Goal: Task Accomplishment & Management: Use online tool/utility

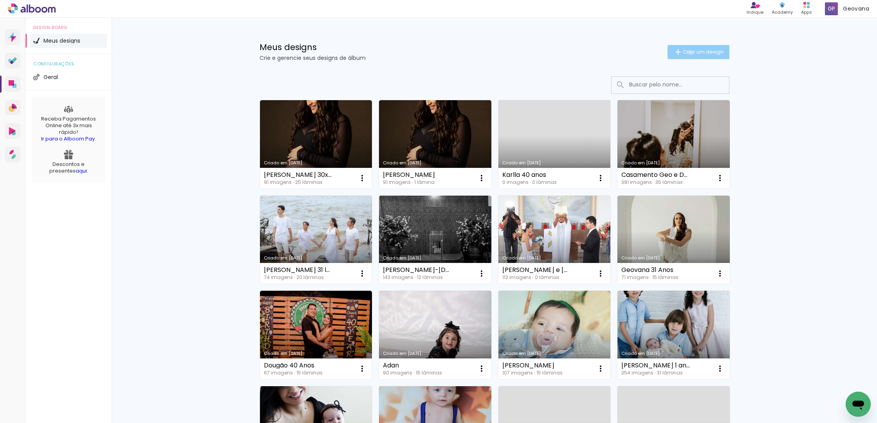
click at [688, 52] on span "Criar um design" at bounding box center [703, 51] width 41 height 5
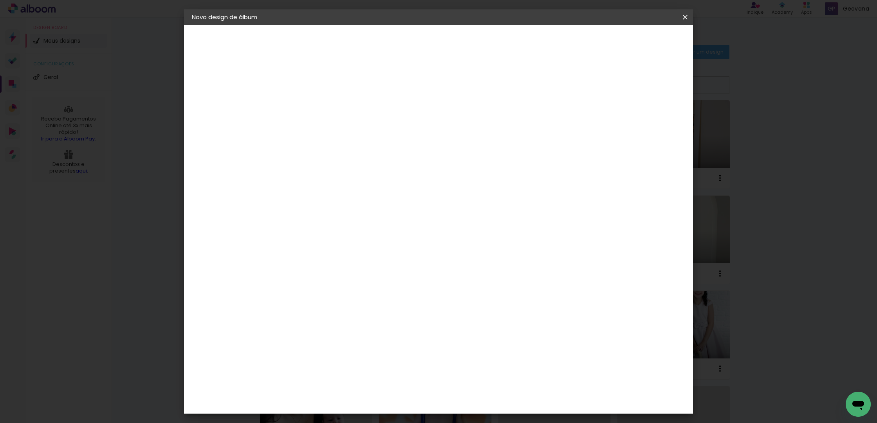
click at [320, 99] on input at bounding box center [320, 105] width 0 height 12
type input "Adan"
type paper-input "Adan"
click at [400, 46] on paper-button "Avançar" at bounding box center [381, 41] width 38 height 13
click at [363, 171] on paper-item "3ZERO5" at bounding box center [339, 176] width 85 height 17
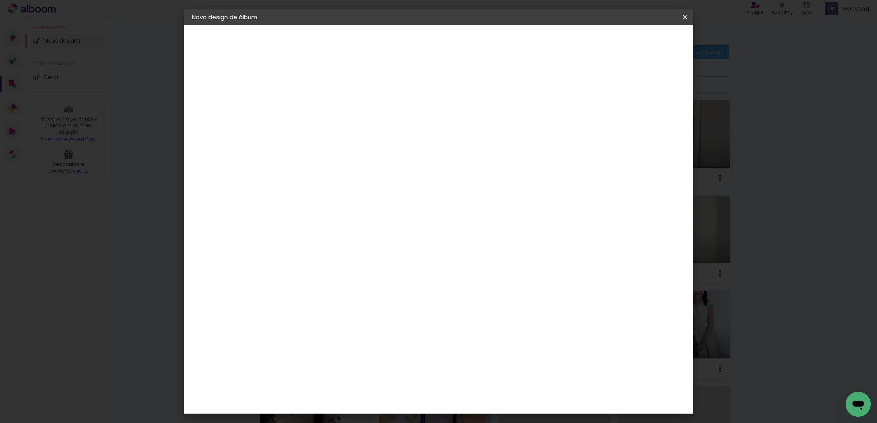
click at [346, 148] on input at bounding box center [339, 149] width 79 height 10
type input "lui"
type paper-input "lui"
click at [371, 173] on paper-item "[PERSON_NAME]" at bounding box center [333, 176] width 73 height 17
click at [450, 138] on div at bounding box center [415, 134] width 70 height 10
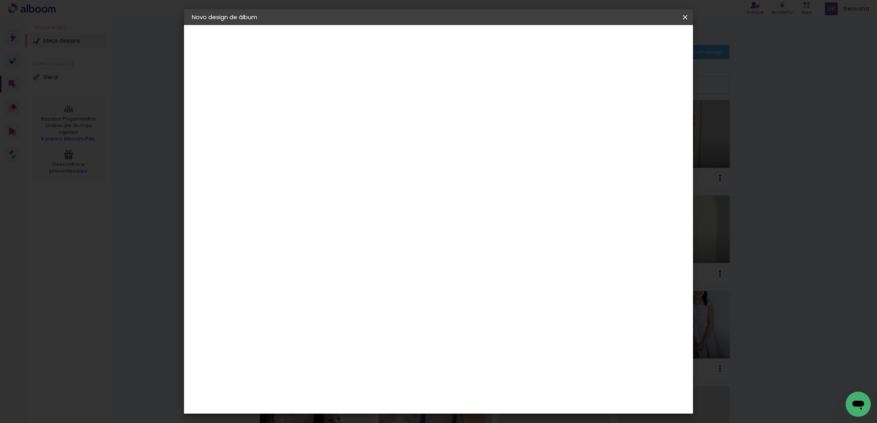
click at [0, 0] on slot "Avançar" at bounding box center [0, 0] width 0 height 0
click at [350, 132] on input "text" at bounding box center [335, 136] width 31 height 12
click at [0, 0] on slot "Slim Book" at bounding box center [0, 0] width 0 height 0
type input "Slim Book"
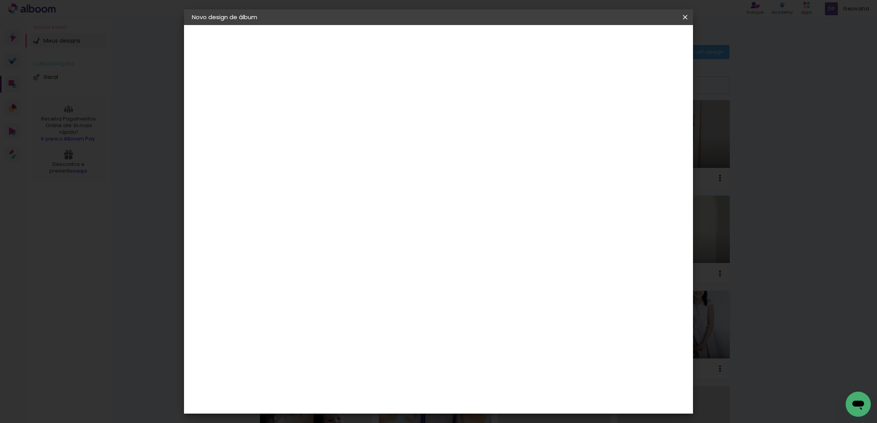
click at [373, 312] on span "30 x 60" at bounding box center [354, 320] width 36 height 16
click at [0, 0] on slot "Avançar" at bounding box center [0, 0] width 0 height 0
click at [379, 87] on div "mm Mostrar sangria" at bounding box center [473, 85] width 352 height 18
click at [598, 83] on div at bounding box center [594, 84] width 7 height 7
type paper-checkbox "on"
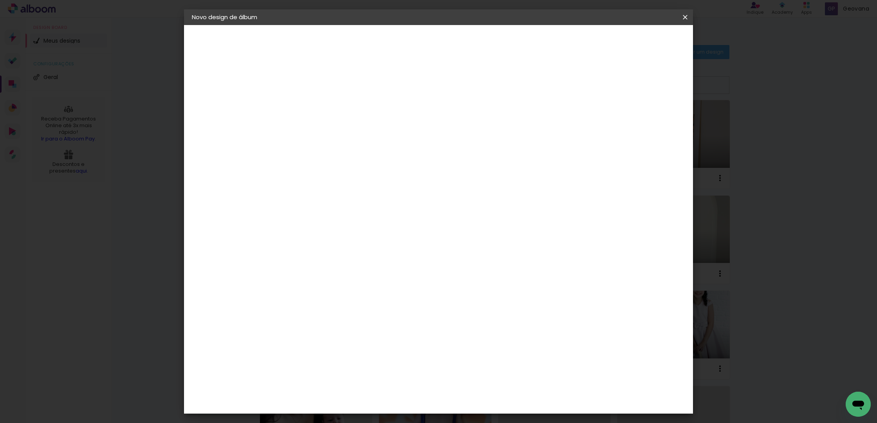
click at [542, 100] on div "30 cm Largura da página 30.5 cm Altura 60 cm Largura da lâmina (2 páginas) 7 mm…" at bounding box center [473, 125] width 352 height 63
click at [465, 114] on div "30 cm" at bounding box center [416, 117] width 145 height 20
click at [420, 82] on div "mm Mostrar sangria" at bounding box center [473, 85] width 352 height 18
click at [492, 94] on div "30 cm Largura da página 30.5 cm Altura 60 cm Largura da lâmina (2 páginas) 7 mm…" at bounding box center [473, 125] width 352 height 63
click at [642, 44] on span "Iniciar design" at bounding box center [624, 41] width 36 height 5
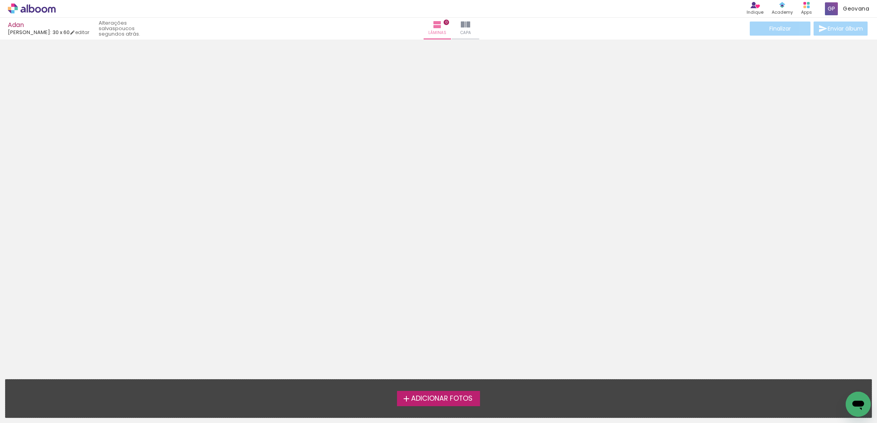
click at [651, 122] on div at bounding box center [438, 185] width 877 height 287
click at [444, 396] on span "Adicionar Fotos" at bounding box center [441, 398] width 61 height 7
click at [0, 0] on input "file" at bounding box center [0, 0] width 0 height 0
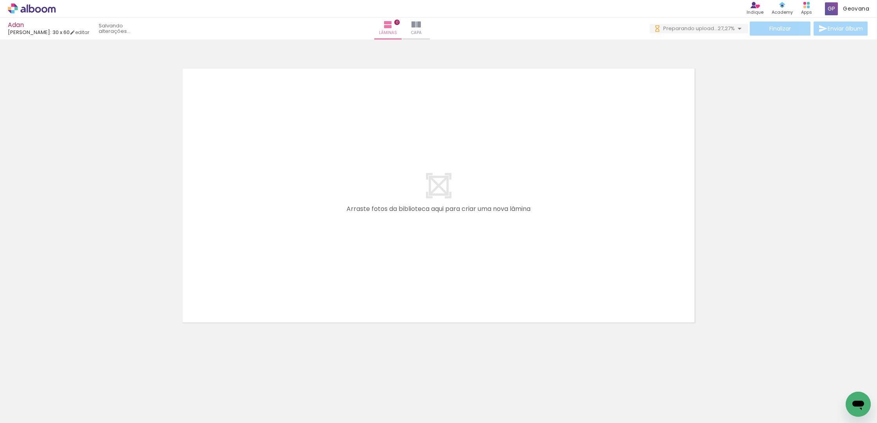
click at [470, 193] on quentale-layouter at bounding box center [438, 195] width 525 height 267
click at [478, 262] on quentale-layouter at bounding box center [438, 195] width 525 height 267
click at [460, 285] on quentale-layouter at bounding box center [438, 195] width 525 height 267
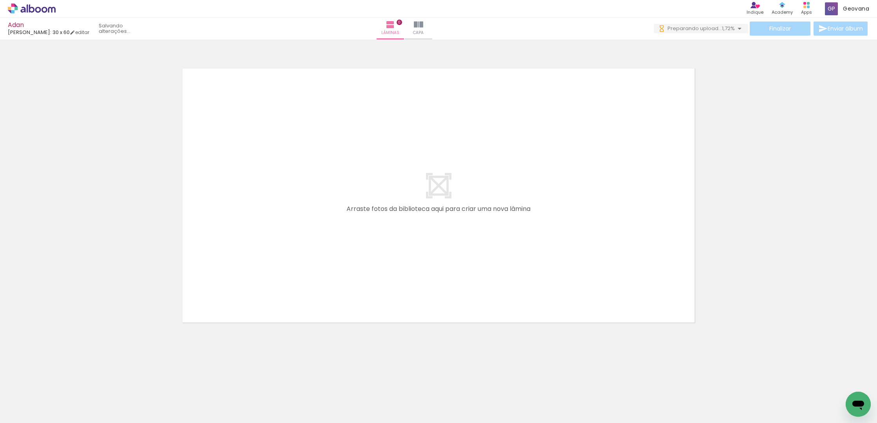
scroll to position [0, 5303]
click at [423, 24] on iron-icon at bounding box center [418, 24] width 9 height 9
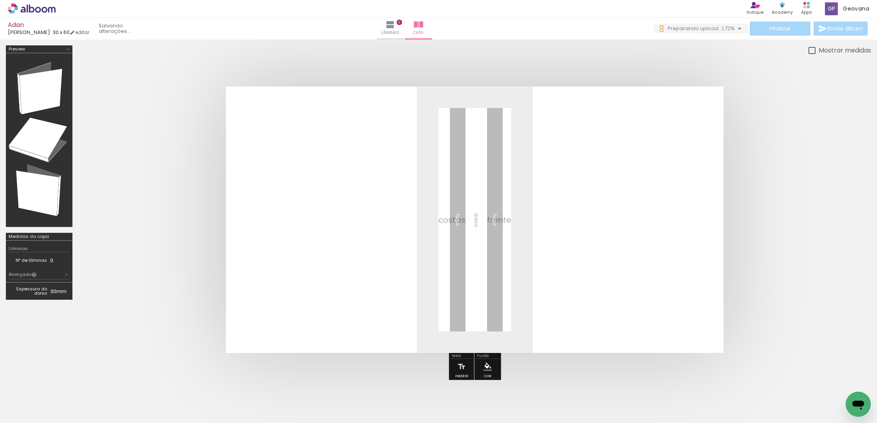
scroll to position [0, 5108]
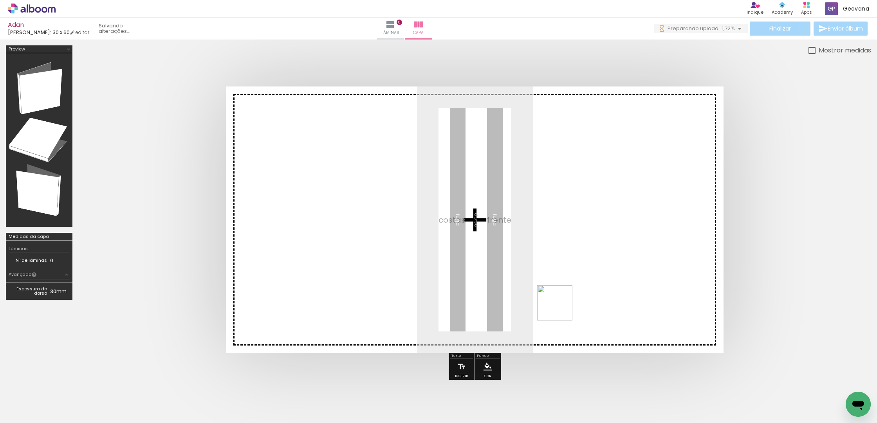
drag, startPoint x: 515, startPoint y: 375, endPoint x: 587, endPoint y: 217, distance: 173.1
click at [587, 216] on quentale-workspace at bounding box center [438, 211] width 877 height 423
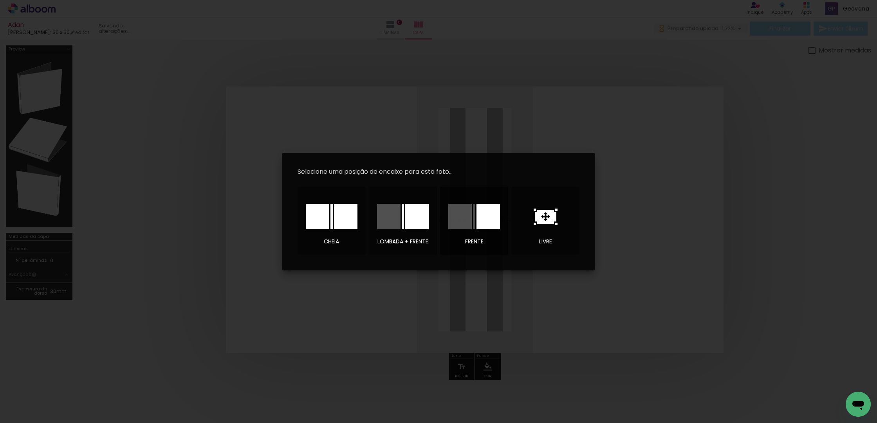
click at [490, 216] on div at bounding box center [487, 216] width 23 height 25
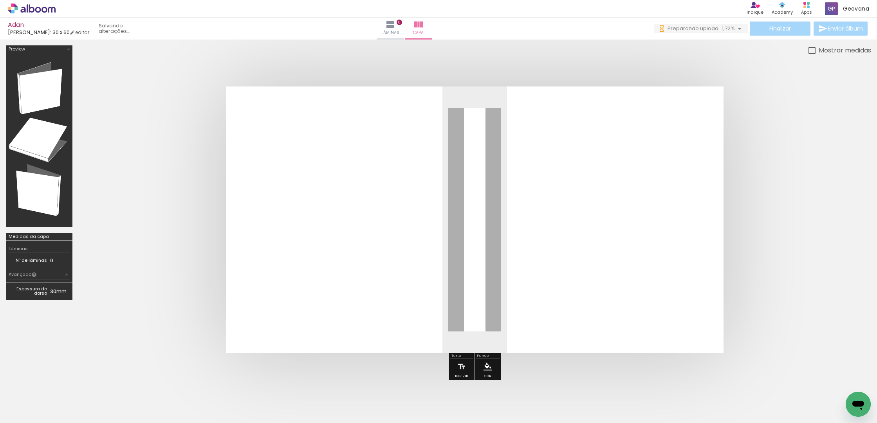
click at [622, 231] on quentale-photo at bounding box center [604, 220] width 238 height 267
drag, startPoint x: 500, startPoint y: 395, endPoint x: 573, endPoint y: 268, distance: 147.0
click at [573, 268] on quentale-workspace at bounding box center [438, 211] width 877 height 423
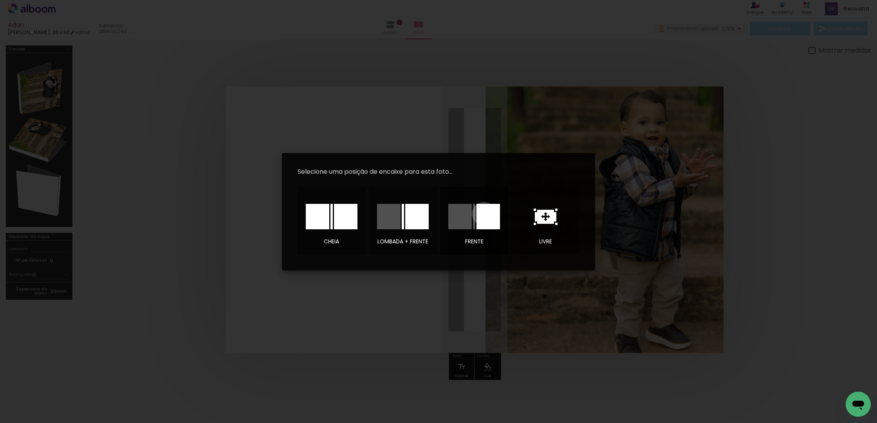
click at [484, 214] on div at bounding box center [487, 216] width 23 height 25
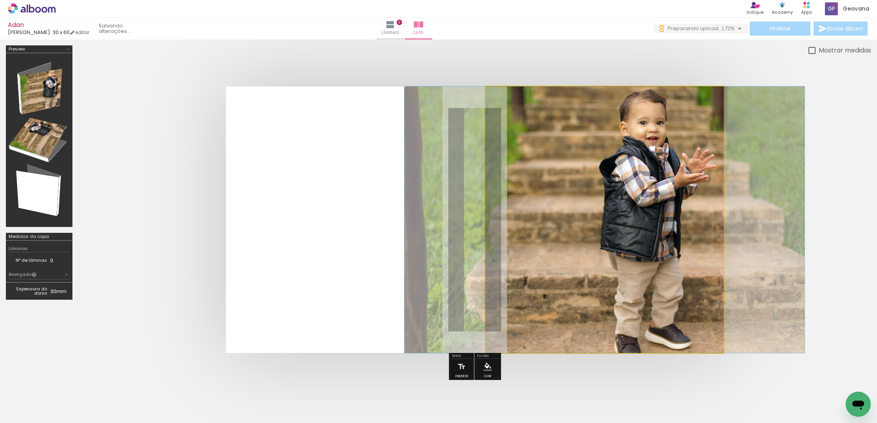
click at [612, 204] on quentale-photo at bounding box center [604, 220] width 238 height 267
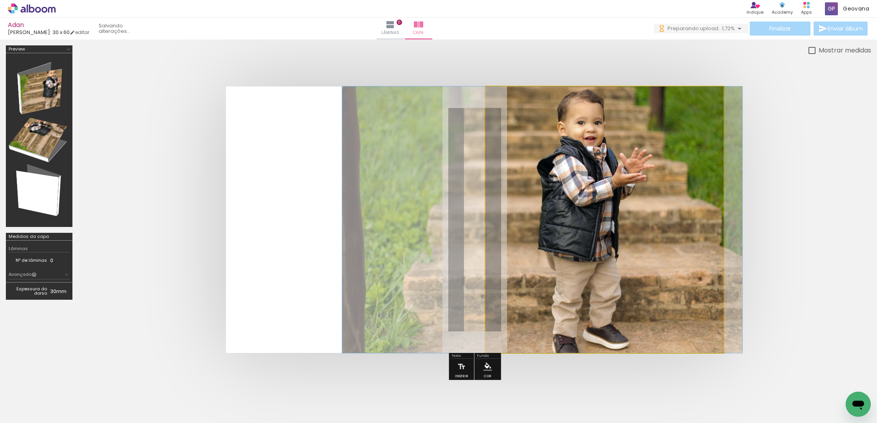
drag, startPoint x: 654, startPoint y: 207, endPoint x: 592, endPoint y: 218, distance: 63.1
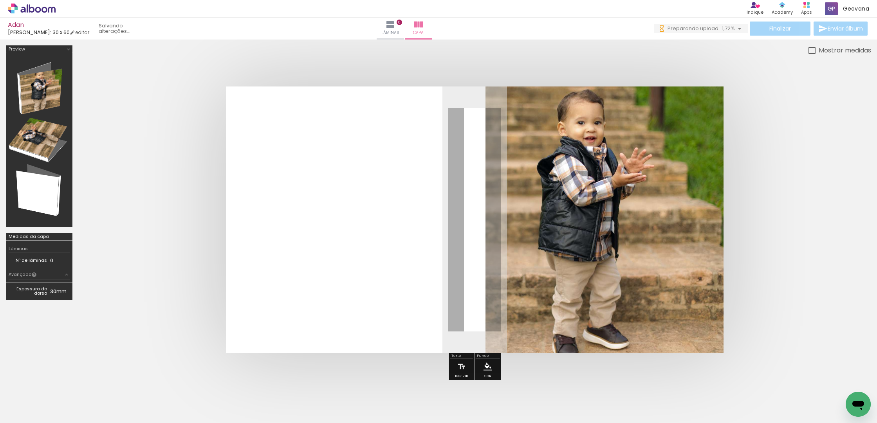
click at [630, 224] on quentale-photo at bounding box center [604, 220] width 238 height 267
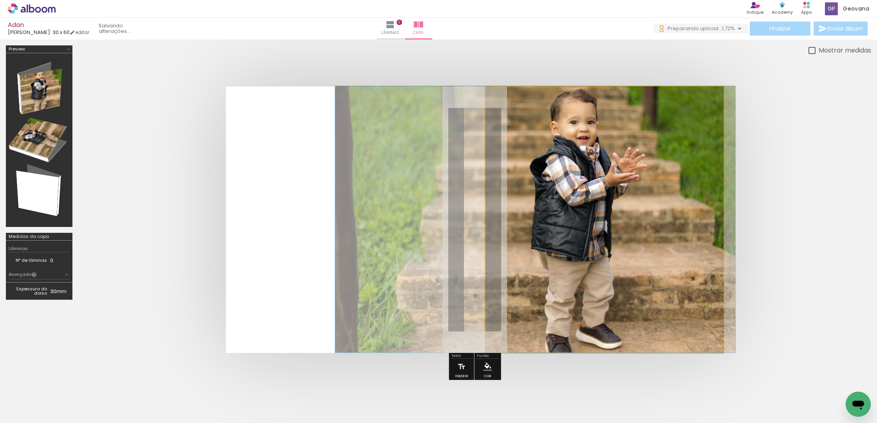
drag, startPoint x: 637, startPoint y: 225, endPoint x: 630, endPoint y: 223, distance: 7.2
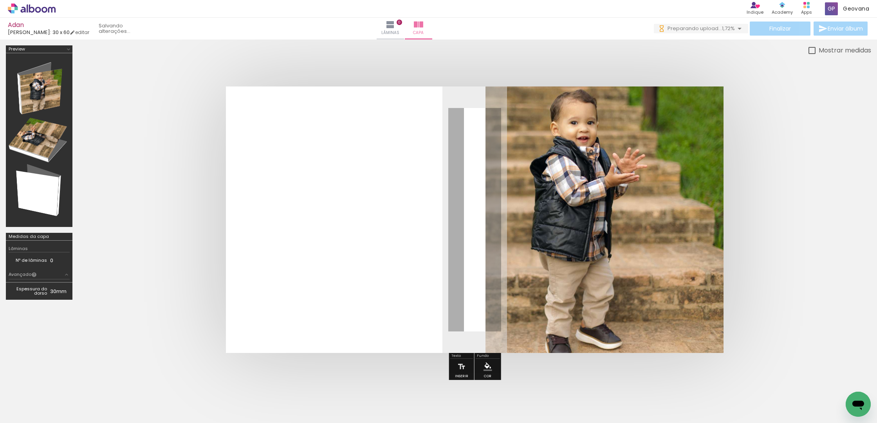
click at [817, 216] on quentale-cover at bounding box center [475, 220] width 730 height 267
click at [405, 243] on quentale-layouter at bounding box center [475, 220] width 498 height 267
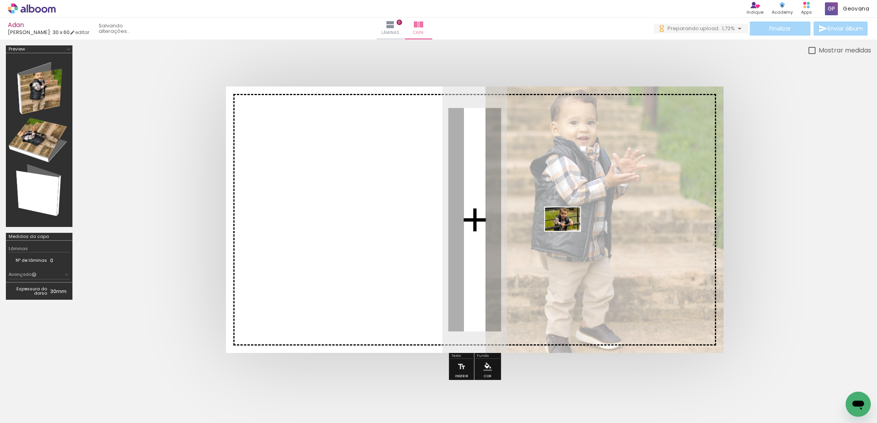
drag, startPoint x: 321, startPoint y: 376, endPoint x: 568, endPoint y: 231, distance: 286.3
click at [568, 231] on quentale-workspace at bounding box center [438, 211] width 877 height 423
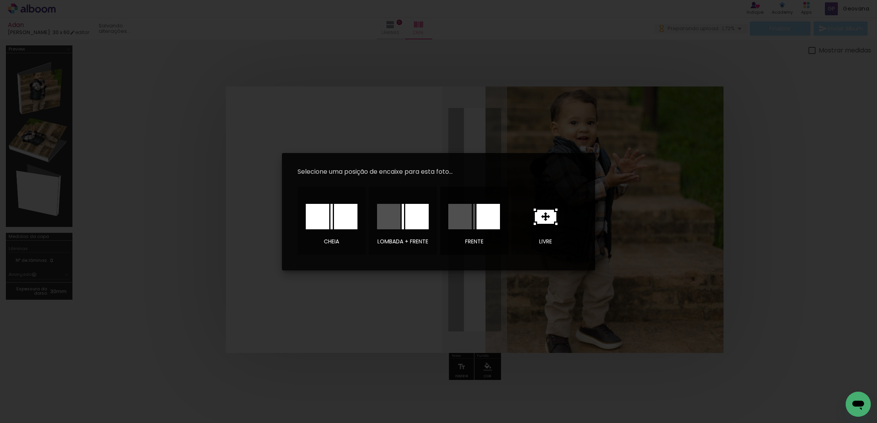
click at [493, 230] on div at bounding box center [474, 216] width 55 height 39
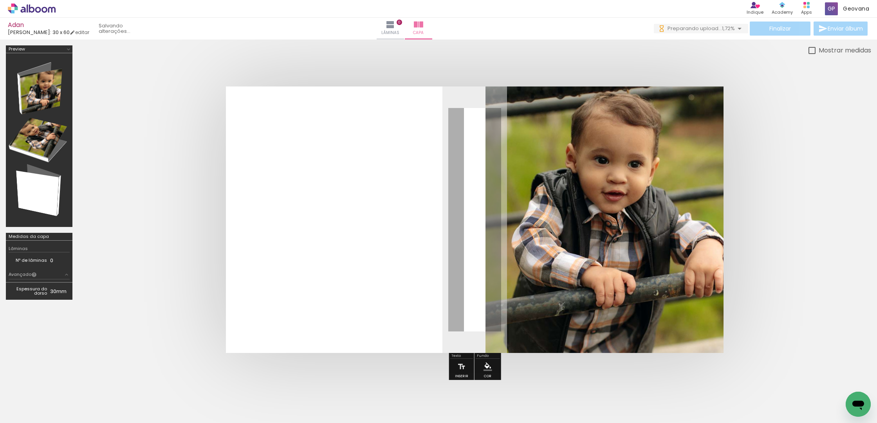
click at [611, 240] on quentale-photo at bounding box center [604, 220] width 238 height 267
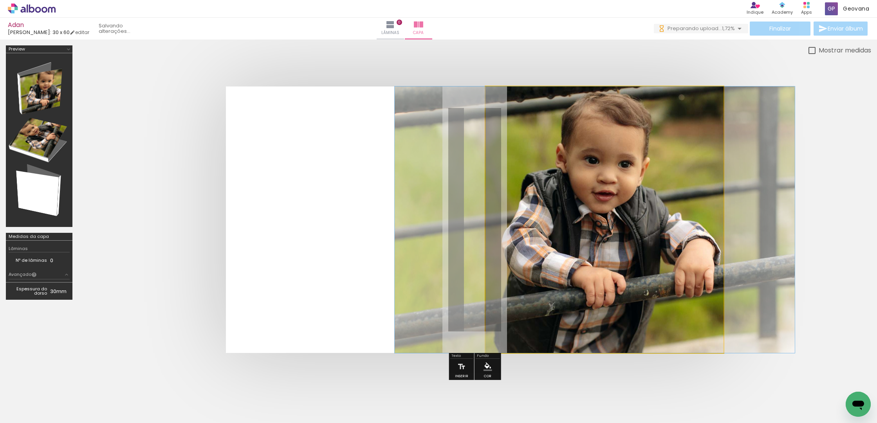
drag, startPoint x: 627, startPoint y: 239, endPoint x: 618, endPoint y: 240, distance: 9.4
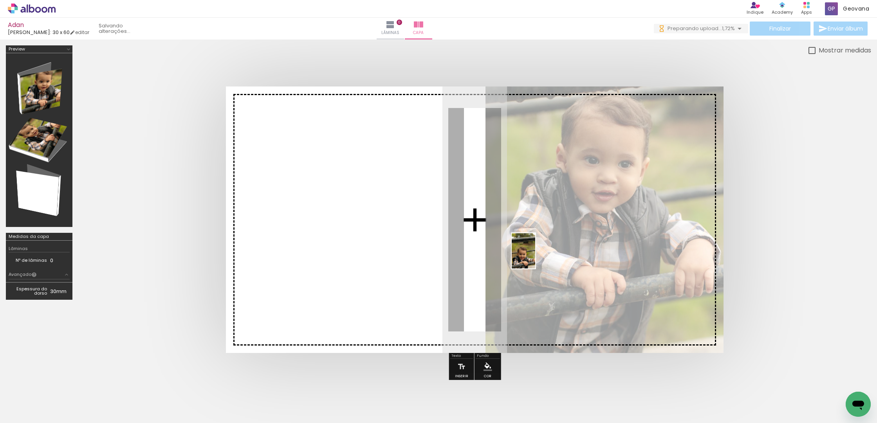
drag, startPoint x: 344, startPoint y: 397, endPoint x: 535, endPoint y: 257, distance: 237.0
click at [535, 257] on quentale-workspace at bounding box center [438, 211] width 877 height 423
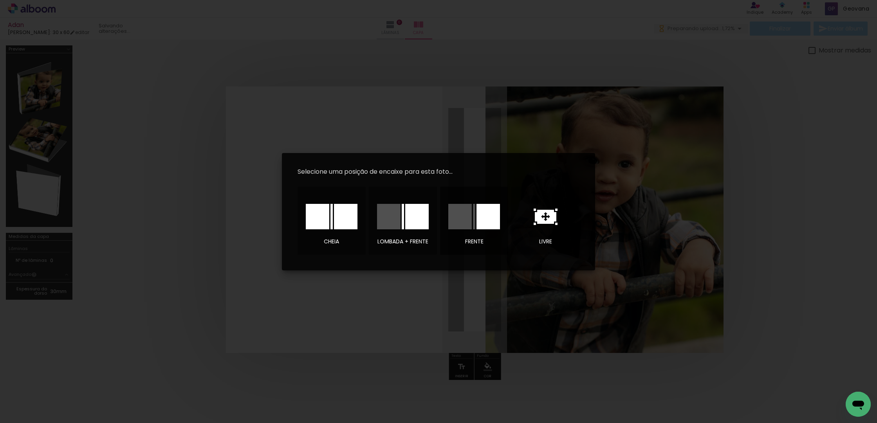
click at [487, 218] on div at bounding box center [487, 216] width 23 height 25
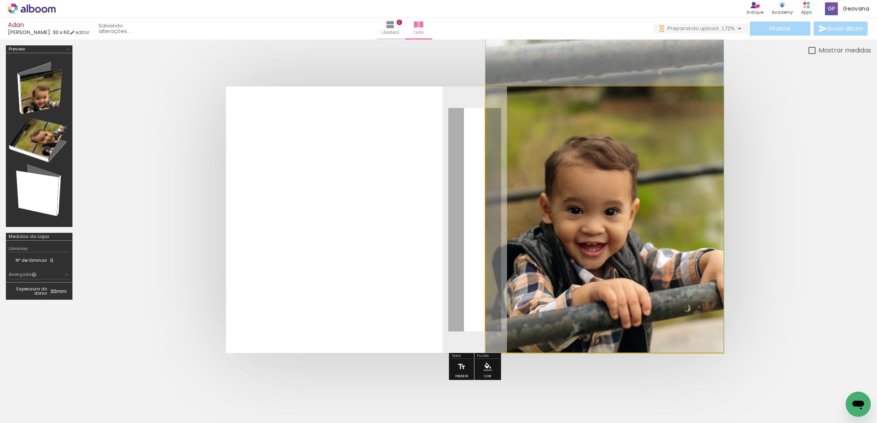
drag, startPoint x: 616, startPoint y: 265, endPoint x: 414, endPoint y: 229, distance: 205.6
click at [622, 195] on div at bounding box center [604, 174] width 238 height 357
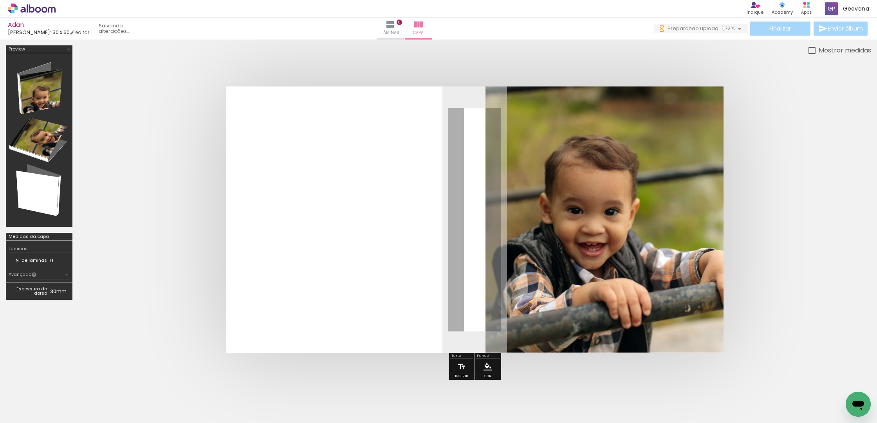
click at [356, 234] on quentale-layouter at bounding box center [475, 220] width 498 height 267
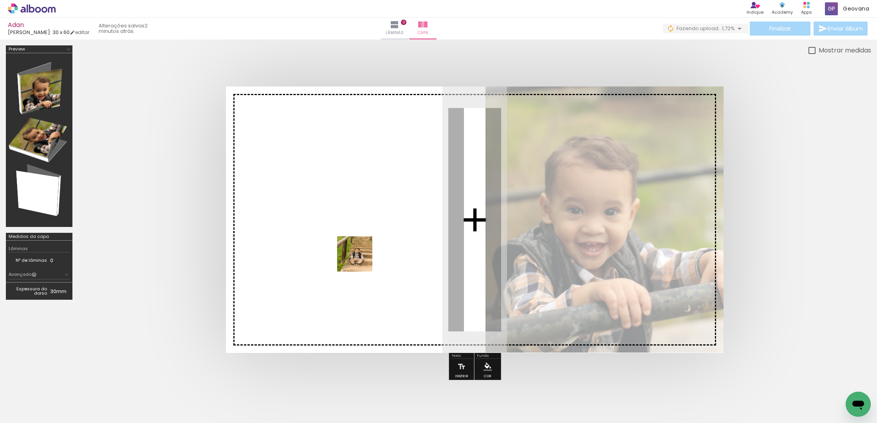
drag, startPoint x: 471, startPoint y: 406, endPoint x: 361, endPoint y: 261, distance: 182.7
click at [361, 260] on quentale-workspace at bounding box center [438, 211] width 877 height 423
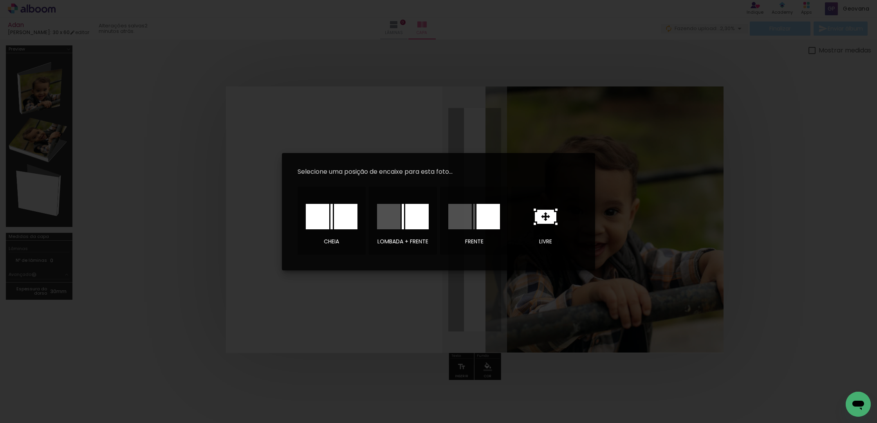
drag, startPoint x: 548, startPoint y: 219, endPoint x: 472, endPoint y: 226, distance: 76.7
click at [548, 219] on icon at bounding box center [546, 217] width 22 height 14
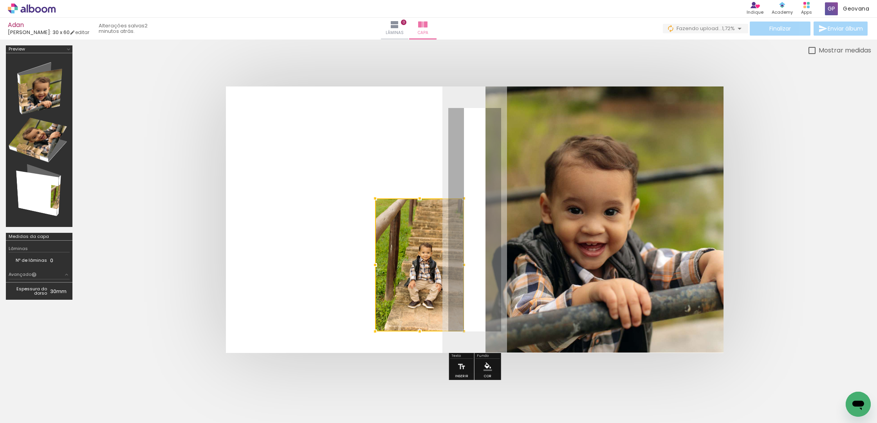
drag, startPoint x: 472, startPoint y: 247, endPoint x: 420, endPoint y: 281, distance: 62.0
click at [423, 289] on div at bounding box center [419, 264] width 89 height 133
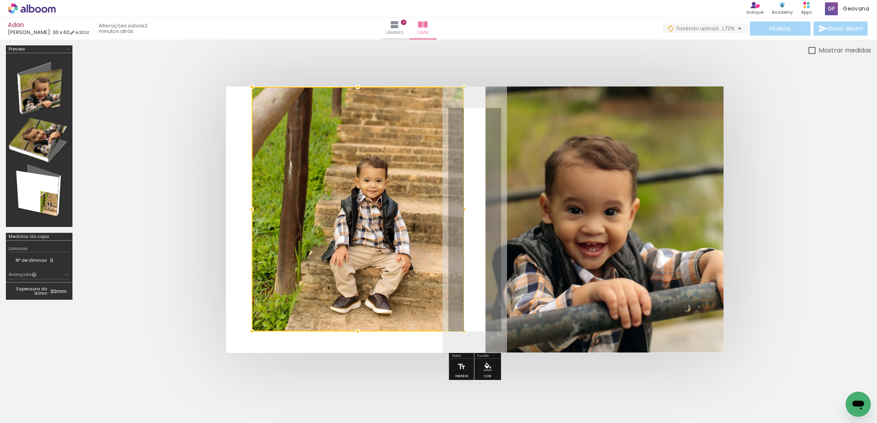
drag, startPoint x: 375, startPoint y: 197, endPoint x: 257, endPoint y: 97, distance: 154.4
click at [249, 85] on div at bounding box center [252, 87] width 16 height 16
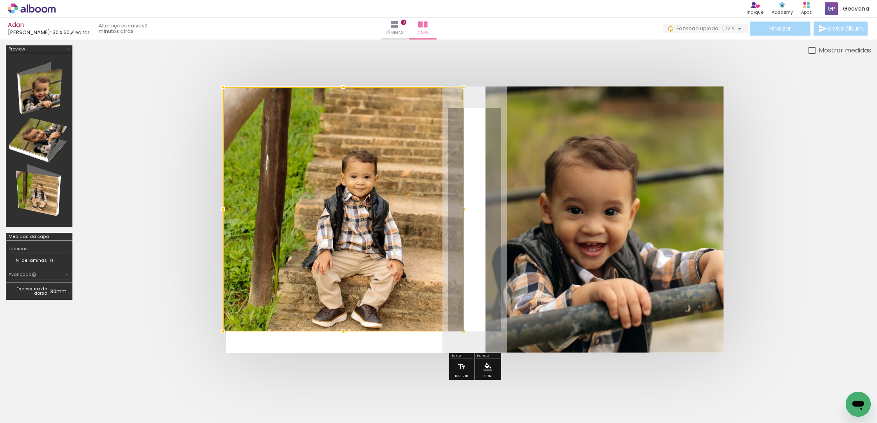
drag, startPoint x: 251, startPoint y: 209, endPoint x: 269, endPoint y: 176, distance: 37.5
click at [246, 209] on div at bounding box center [343, 209] width 240 height 245
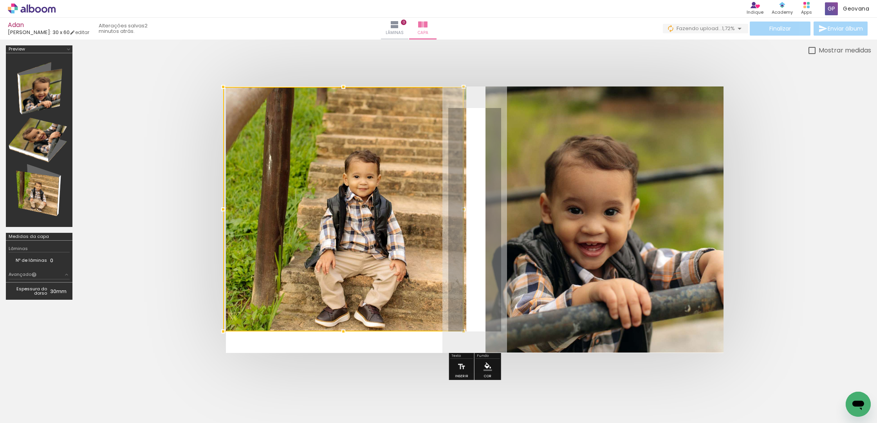
click at [543, 41] on div at bounding box center [438, 215] width 877 height 351
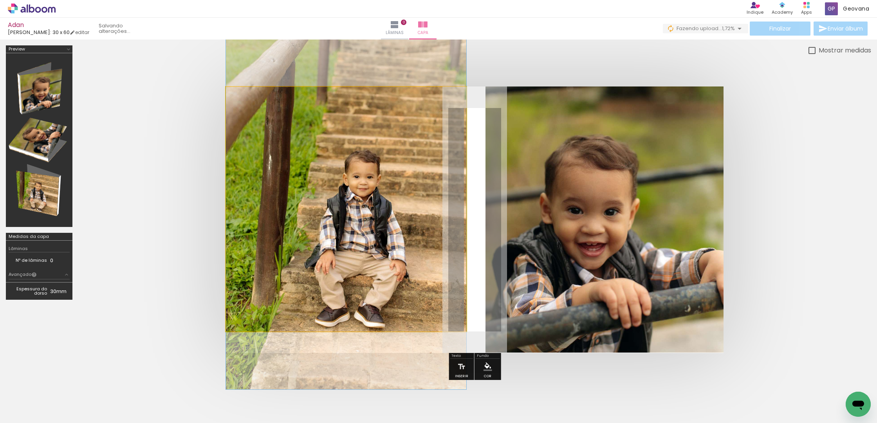
click at [352, 162] on quentale-photo at bounding box center [346, 209] width 240 height 245
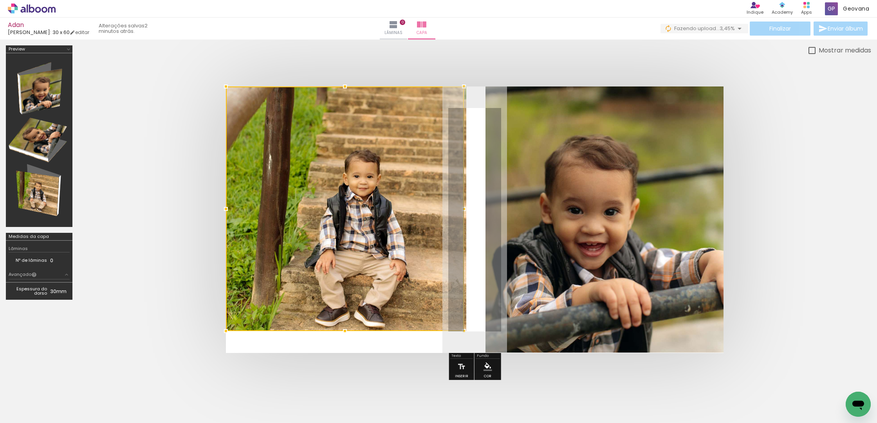
drag, startPoint x: 376, startPoint y: 170, endPoint x: 371, endPoint y: 157, distance: 14.4
click at [371, 157] on div at bounding box center [345, 209] width 238 height 245
click at [512, 58] on div at bounding box center [474, 219] width 793 height 329
click at [764, 187] on quentale-cover at bounding box center [475, 220] width 730 height 267
drag, startPoint x: 794, startPoint y: 267, endPoint x: 597, endPoint y: 138, distance: 234.9
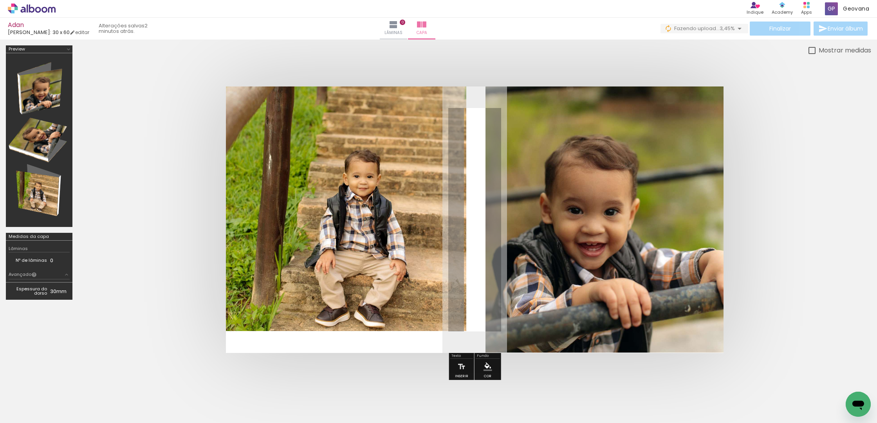
click at [789, 262] on quentale-cover at bounding box center [475, 220] width 730 height 267
click at [398, 29] on iron-icon at bounding box center [393, 24] width 9 height 9
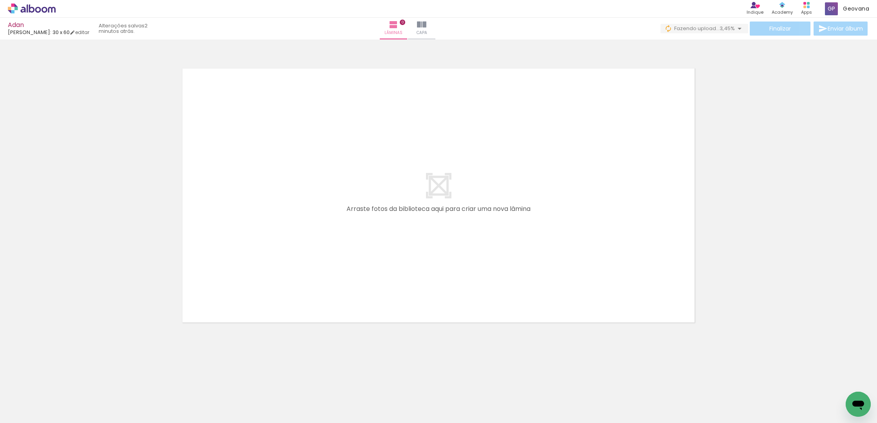
scroll to position [0, 5700]
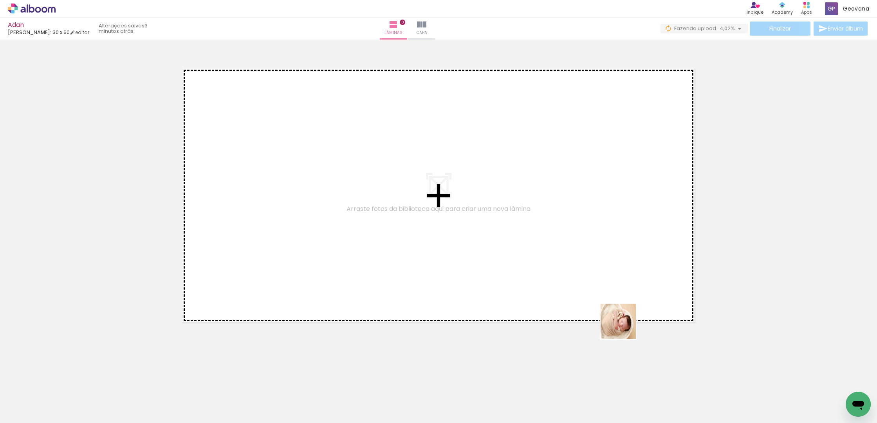
drag, startPoint x: 624, startPoint y: 327, endPoint x: 526, endPoint y: 189, distance: 169.9
click at [526, 189] on quentale-workspace at bounding box center [438, 211] width 877 height 423
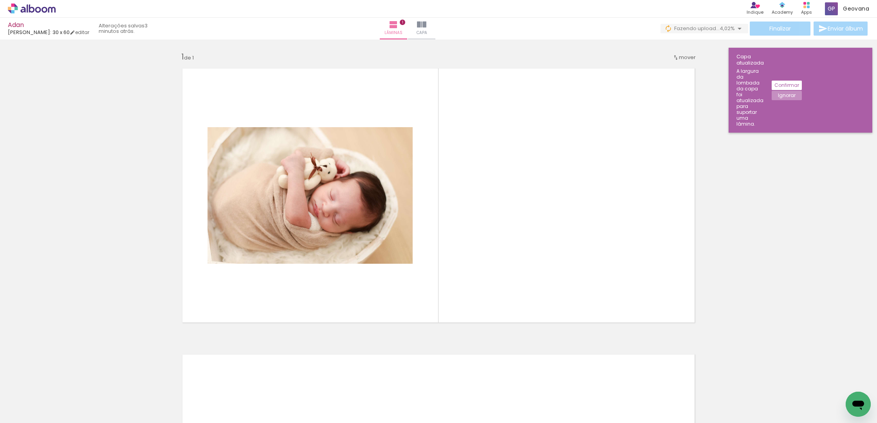
scroll to position [0, 5729]
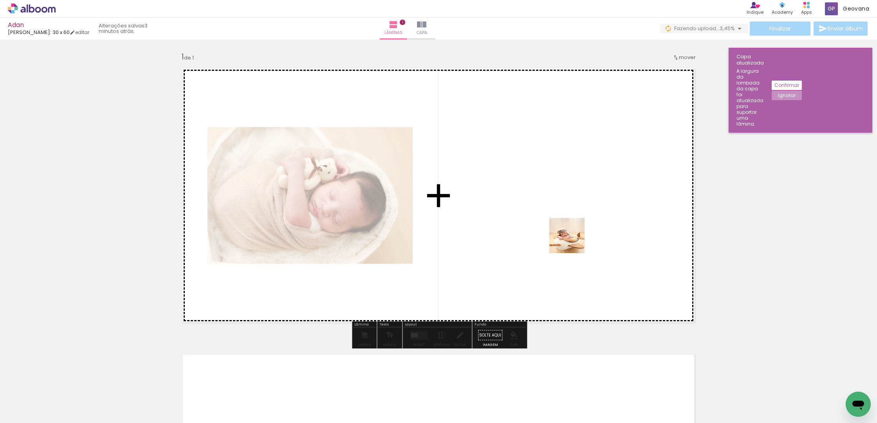
drag, startPoint x: 716, startPoint y: 410, endPoint x: 606, endPoint y: 259, distance: 187.1
click at [566, 234] on quentale-workspace at bounding box center [438, 211] width 877 height 423
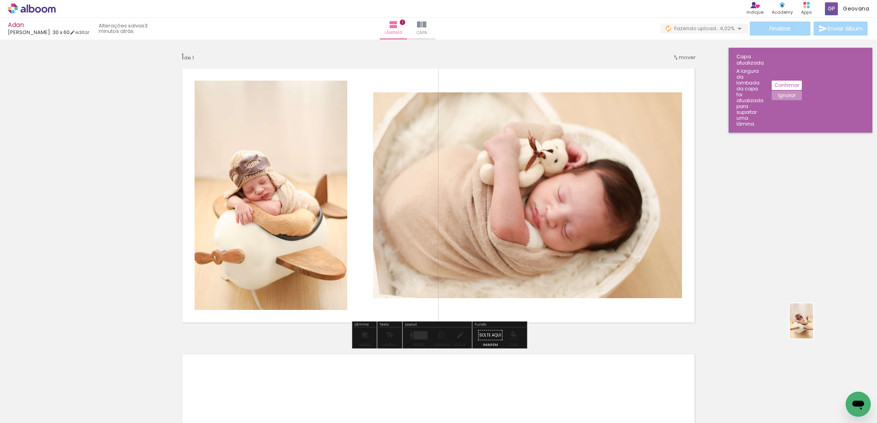
drag, startPoint x: 793, startPoint y: 395, endPoint x: 813, endPoint y: 327, distance: 70.6
click at [813, 327] on quentale-workspace at bounding box center [438, 211] width 877 height 423
click at [458, 339] on iron-icon at bounding box center [460, 336] width 9 height 16
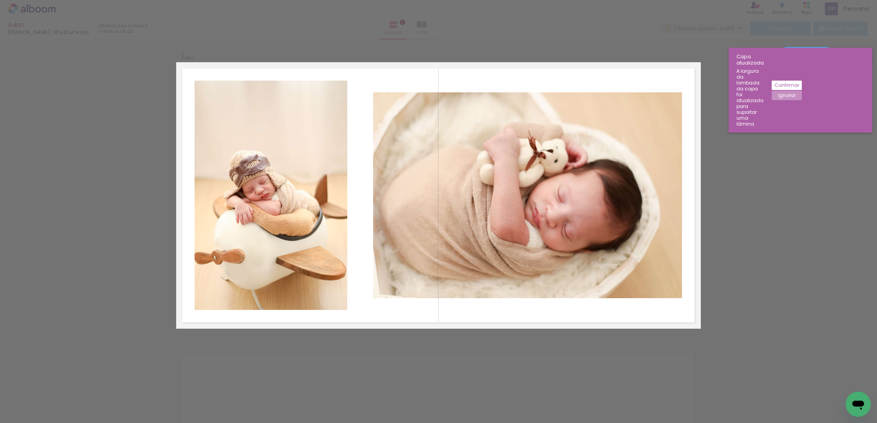
click at [799, 308] on div "Confirmar Cancelar" at bounding box center [438, 335] width 877 height 591
drag, startPoint x: 687, startPoint y: 399, endPoint x: 693, endPoint y: 373, distance: 26.5
click at [686, 398] on div "Confirmar Cancelar" at bounding box center [438, 335] width 877 height 591
drag, startPoint x: 838, startPoint y: 156, endPoint x: 876, endPoint y: 83, distance: 82.8
click at [840, 148] on div "Confirmar Cancelar" at bounding box center [438, 335] width 877 height 591
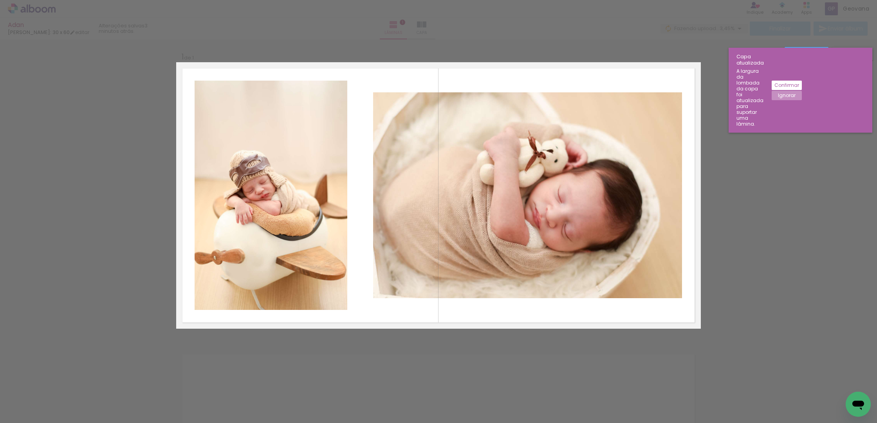
click at [0, 0] on slot "Ignorar" at bounding box center [0, 0] width 0 height 0
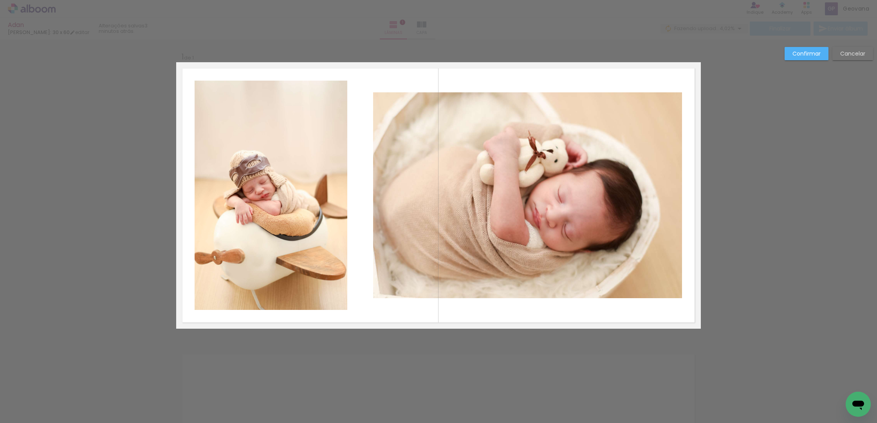
click at [0, 0] on slot "Confirmar" at bounding box center [0, 0] width 0 height 0
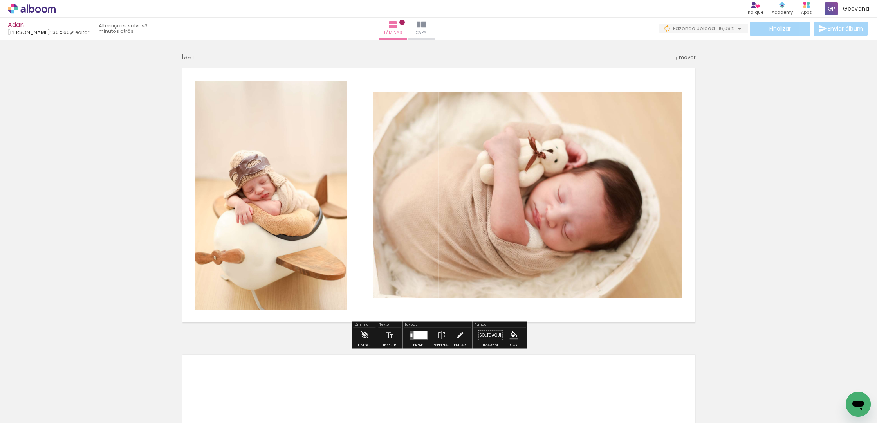
click at [455, 316] on quentale-layouter at bounding box center [438, 195] width 525 height 267
click at [743, 281] on div "Inserir lâmina 1 de 1" at bounding box center [438, 328] width 877 height 573
click at [712, 263] on div "Inserir lâmina 1 de 1" at bounding box center [438, 328] width 877 height 573
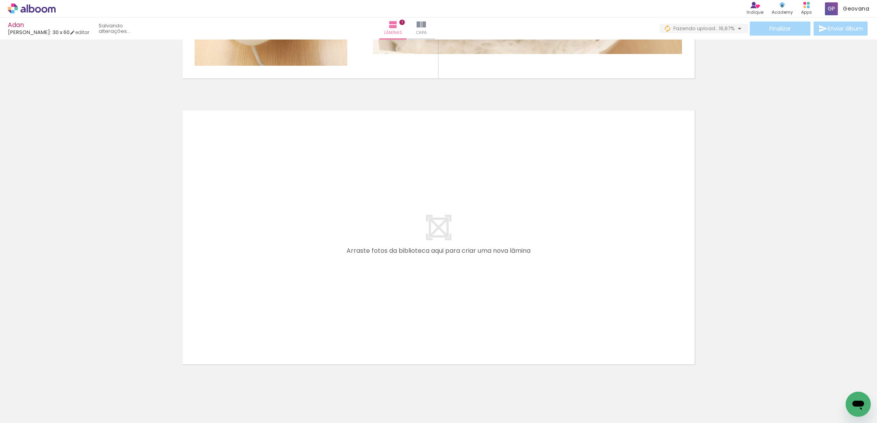
scroll to position [0, 5962]
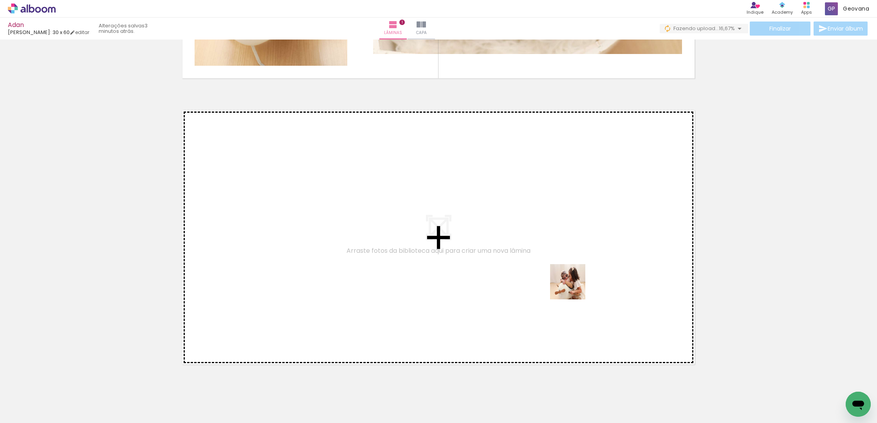
drag, startPoint x: 601, startPoint y: 323, endPoint x: 562, endPoint y: 274, distance: 61.8
click at [562, 274] on quentale-workspace at bounding box center [438, 211] width 877 height 423
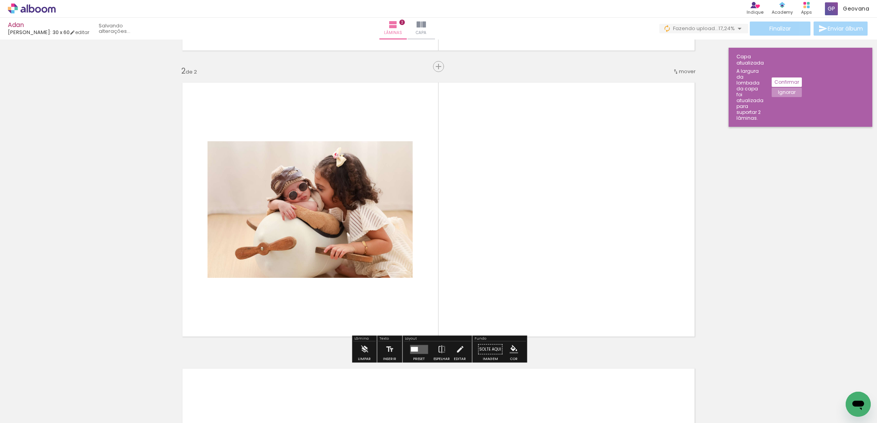
scroll to position [275, 0]
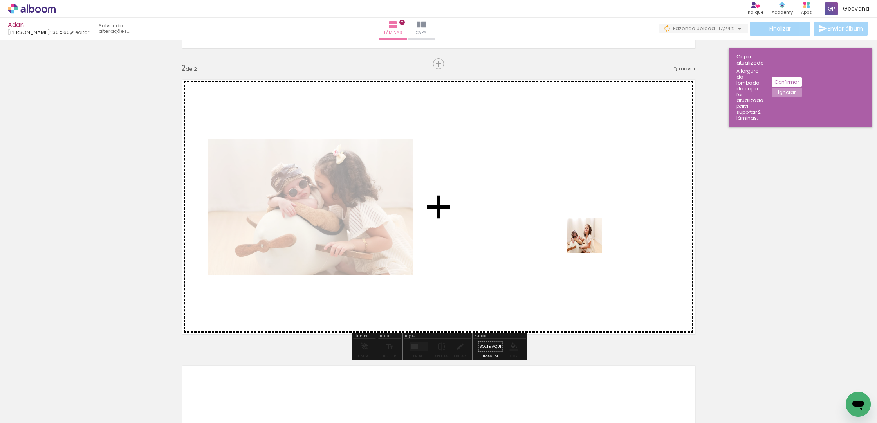
click at [577, 232] on quentale-workspace at bounding box center [438, 211] width 877 height 423
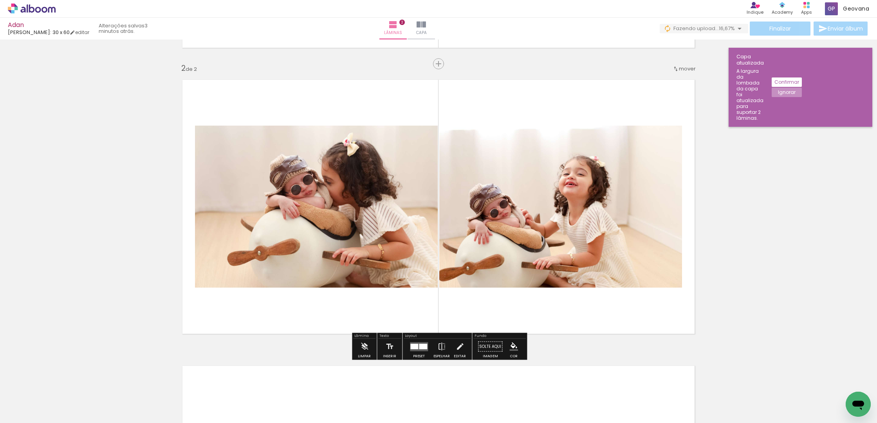
scroll to position [0, 6126]
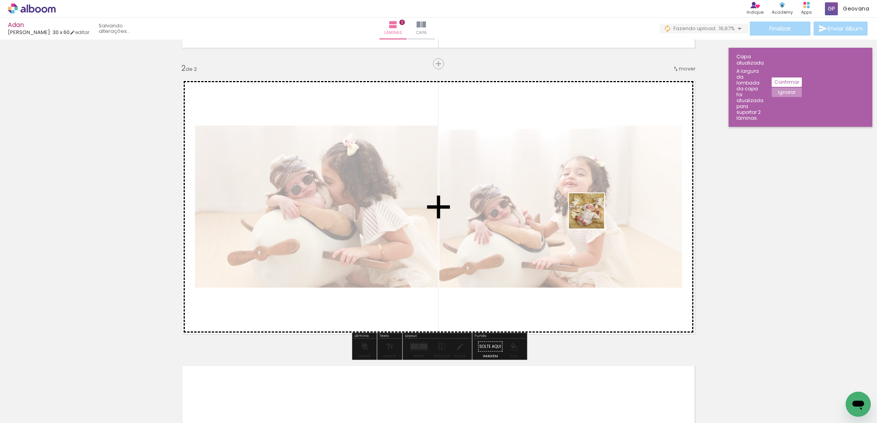
drag, startPoint x: 662, startPoint y: 393, endPoint x: 592, endPoint y: 215, distance: 191.6
click at [592, 215] on quentale-workspace at bounding box center [438, 211] width 877 height 423
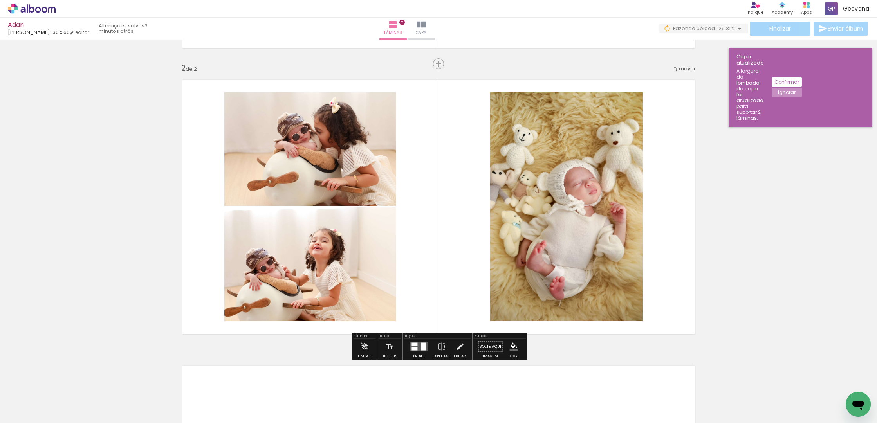
scroll to position [0, 6137]
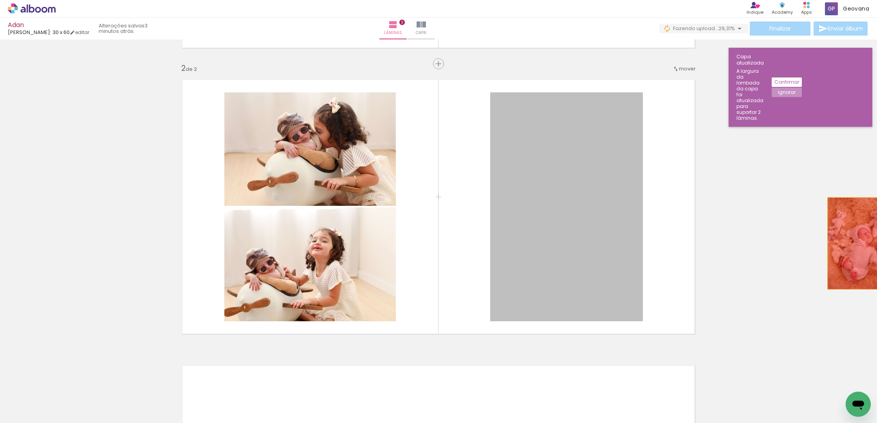
drag, startPoint x: 543, startPoint y: 237, endPoint x: 812, endPoint y: 245, distance: 269.4
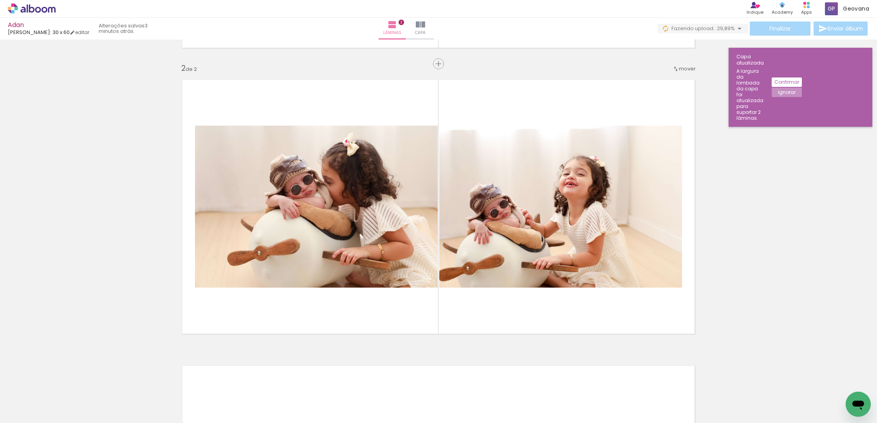
scroll to position [0, 6333]
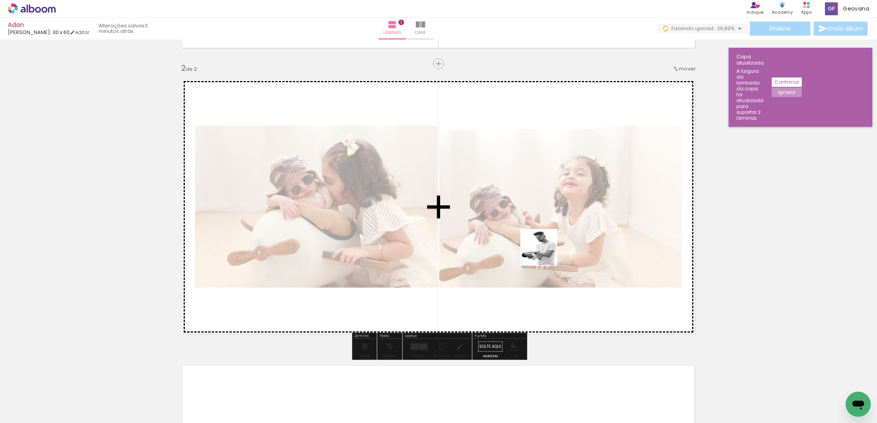
drag, startPoint x: 582, startPoint y: 395, endPoint x: 592, endPoint y: 283, distance: 112.0
click at [544, 253] on quentale-workspace at bounding box center [438, 211] width 877 height 423
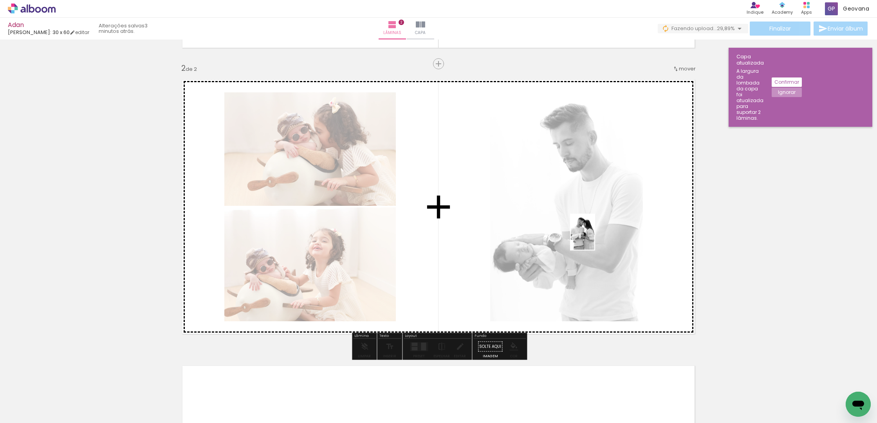
drag, startPoint x: 721, startPoint y: 401, endPoint x: 594, endPoint y: 238, distance: 206.4
click at [594, 238] on quentale-workspace at bounding box center [438, 211] width 877 height 423
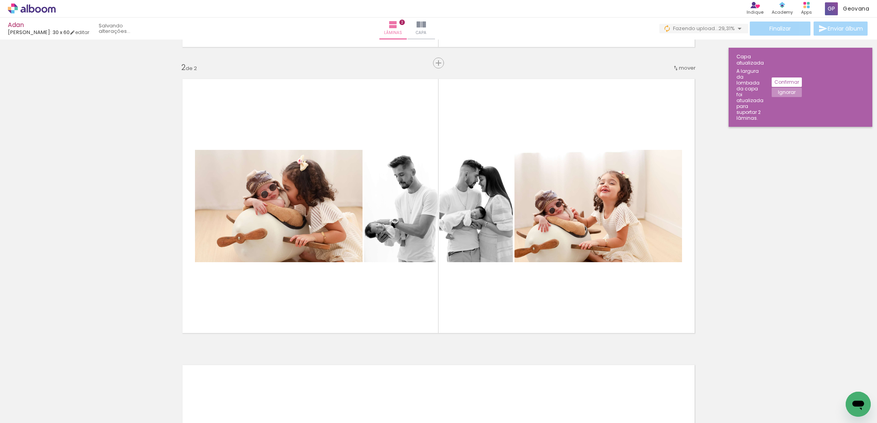
scroll to position [0, 6467]
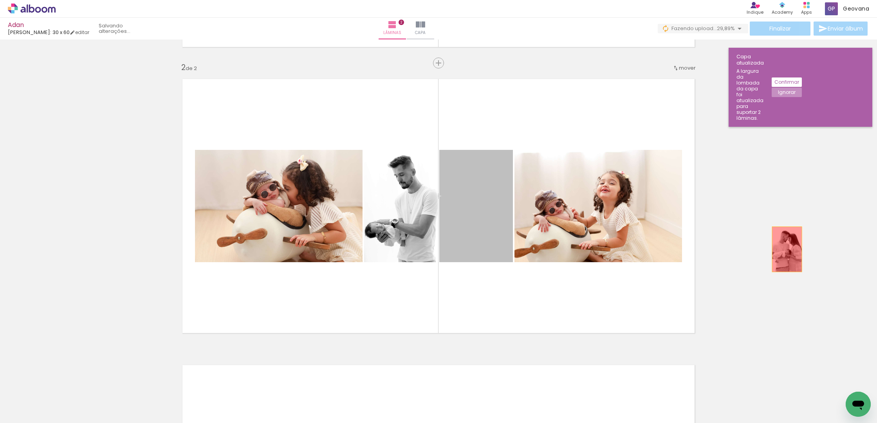
drag, startPoint x: 452, startPoint y: 209, endPoint x: 787, endPoint y: 249, distance: 337.1
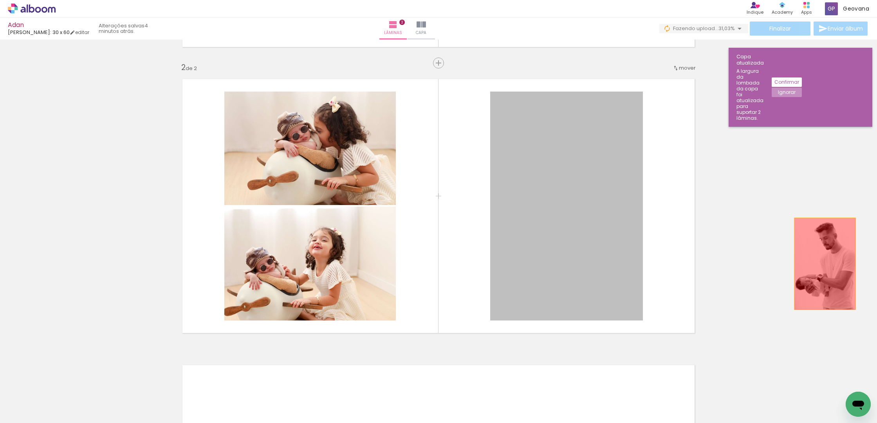
drag, startPoint x: 524, startPoint y: 202, endPoint x: 824, endPoint y: 295, distance: 313.5
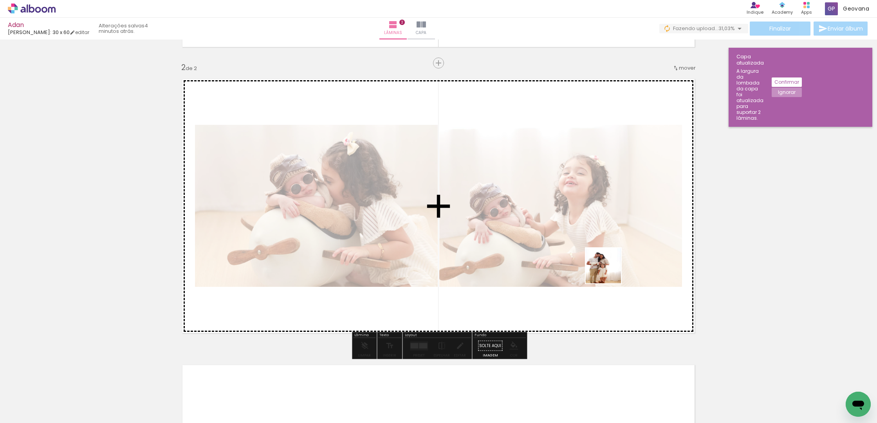
drag, startPoint x: 657, startPoint y: 317, endPoint x: 605, endPoint y: 263, distance: 74.7
click at [605, 263] on quentale-workspace at bounding box center [438, 211] width 877 height 423
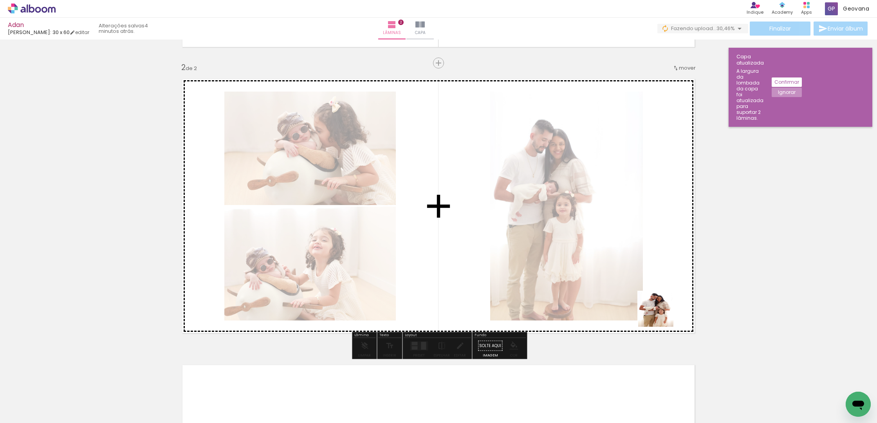
drag, startPoint x: 662, startPoint y: 315, endPoint x: 671, endPoint y: 353, distance: 38.8
click at [596, 238] on quentale-workspace at bounding box center [438, 211] width 877 height 423
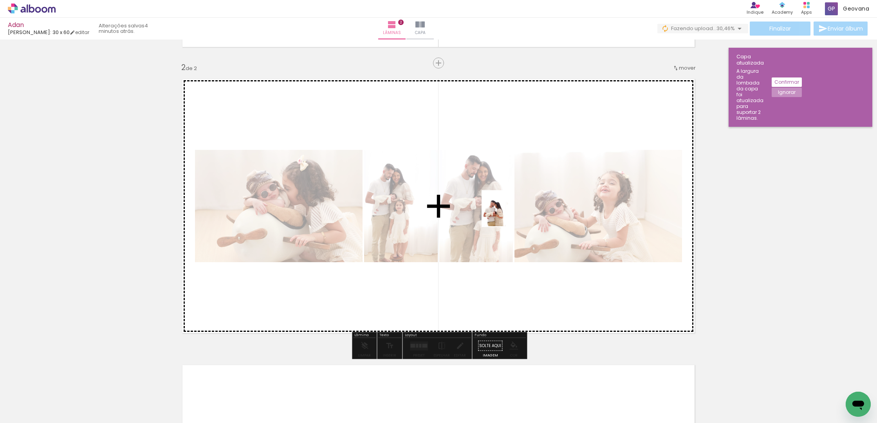
drag, startPoint x: 631, startPoint y: 396, endPoint x: 539, endPoint y: 238, distance: 183.3
click at [506, 215] on quentale-workspace at bounding box center [438, 211] width 877 height 423
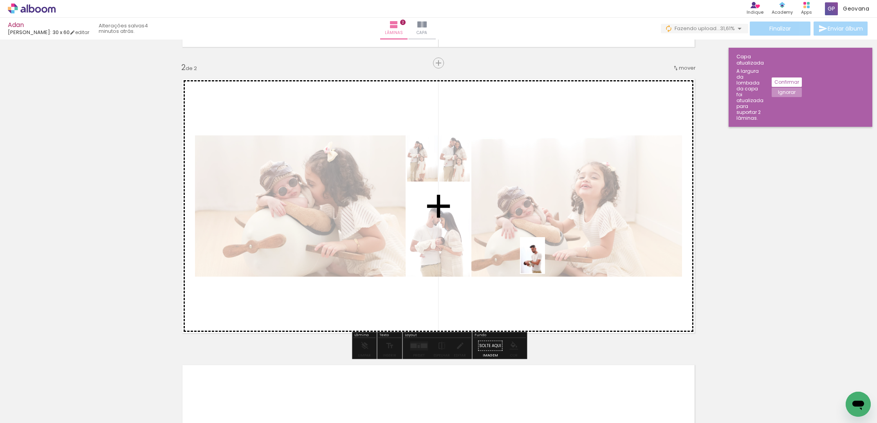
drag, startPoint x: 546, startPoint y: 386, endPoint x: 546, endPoint y: 249, distance: 136.6
click at [546, 249] on quentale-workspace at bounding box center [438, 211] width 877 height 423
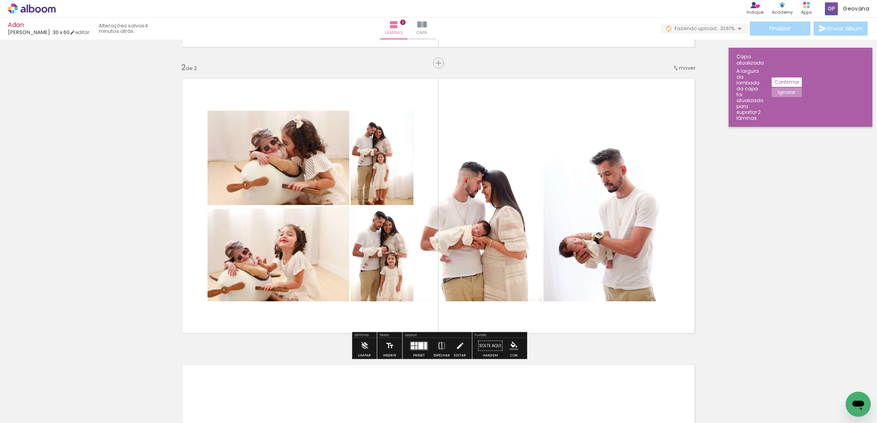
scroll to position [0, 6567]
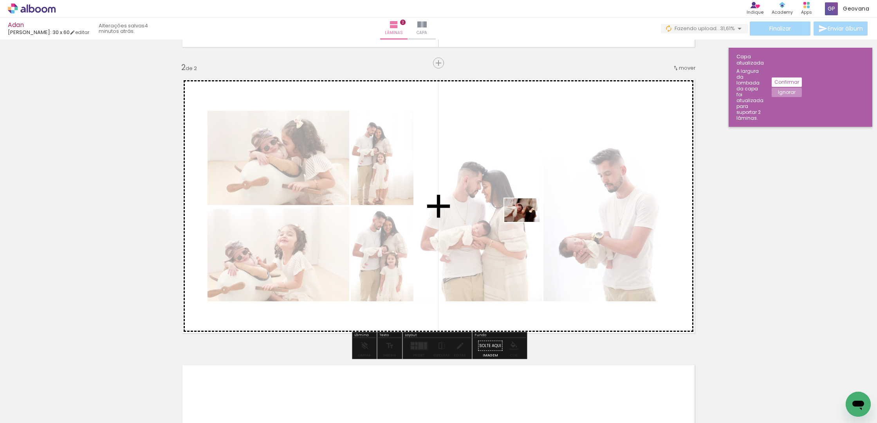
drag, startPoint x: 746, startPoint y: 400, endPoint x: 528, endPoint y: 222, distance: 282.1
click at [528, 222] on quentale-workspace at bounding box center [438, 211] width 877 height 423
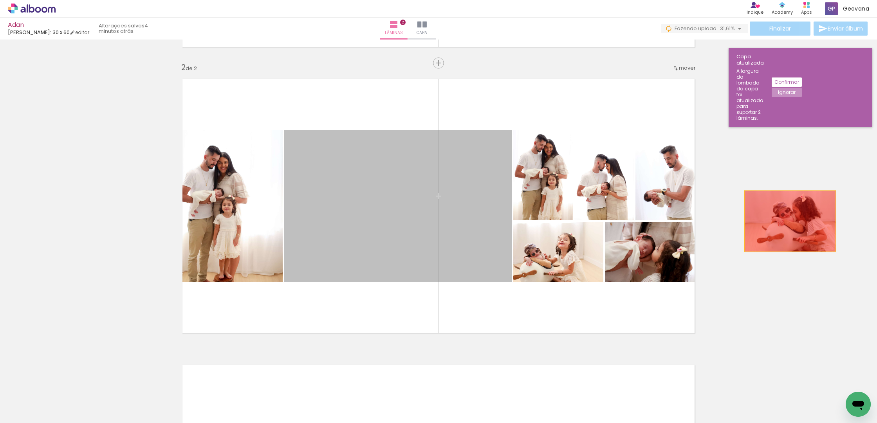
drag, startPoint x: 566, startPoint y: 220, endPoint x: 790, endPoint y: 221, distance: 223.5
click at [790, 221] on div "Inserir lâmina 1 de 2 Inserir lâmina 2 de 2" at bounding box center [438, 196] width 877 height 859
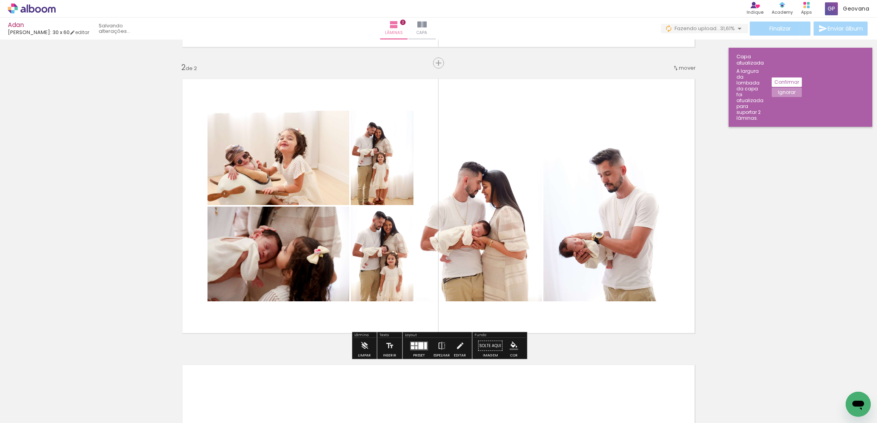
scroll to position [0, 6818]
click at [420, 350] on quentale-layouter at bounding box center [419, 345] width 18 height 9
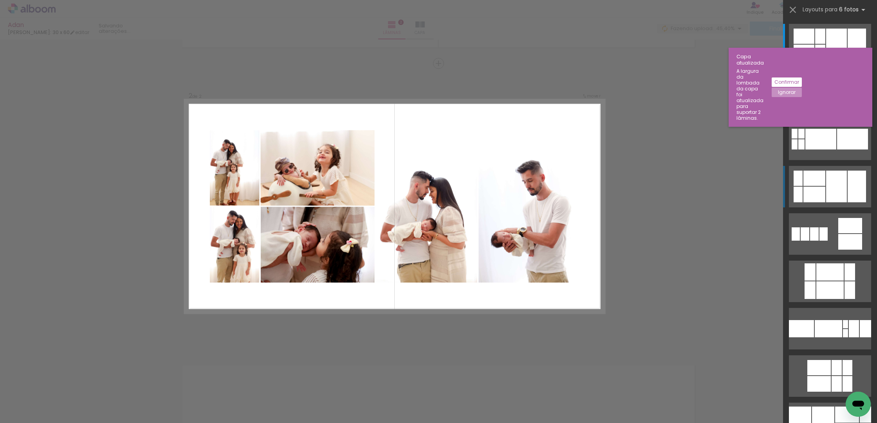
scroll to position [275, 0]
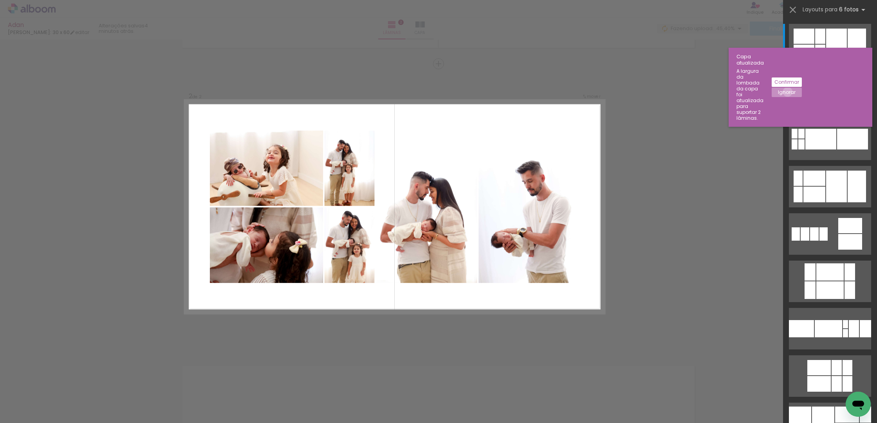
click at [0, 0] on slot "Ignorar" at bounding box center [0, 0] width 0 height 0
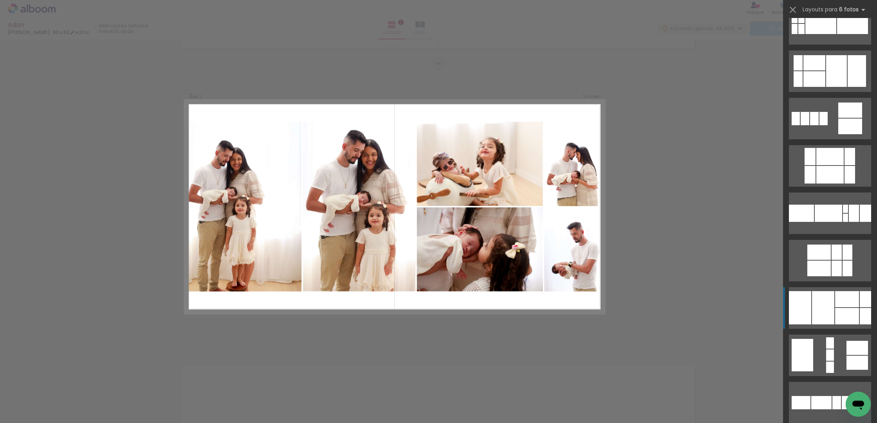
scroll to position [116, 0]
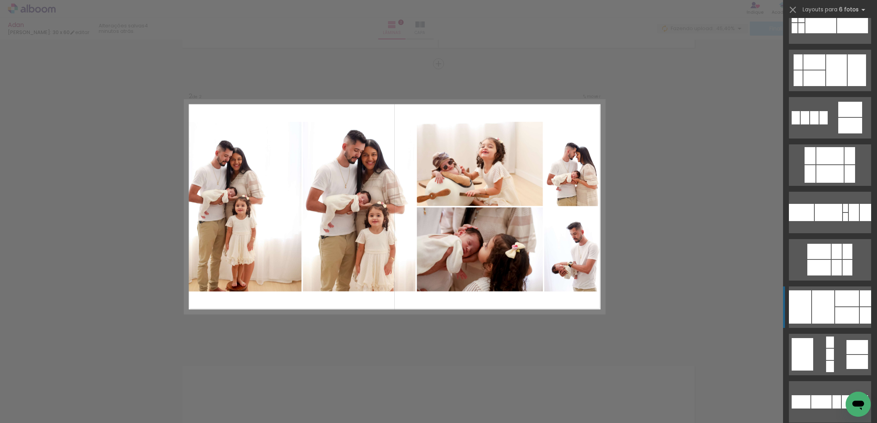
click at [824, 221] on div at bounding box center [828, 212] width 27 height 17
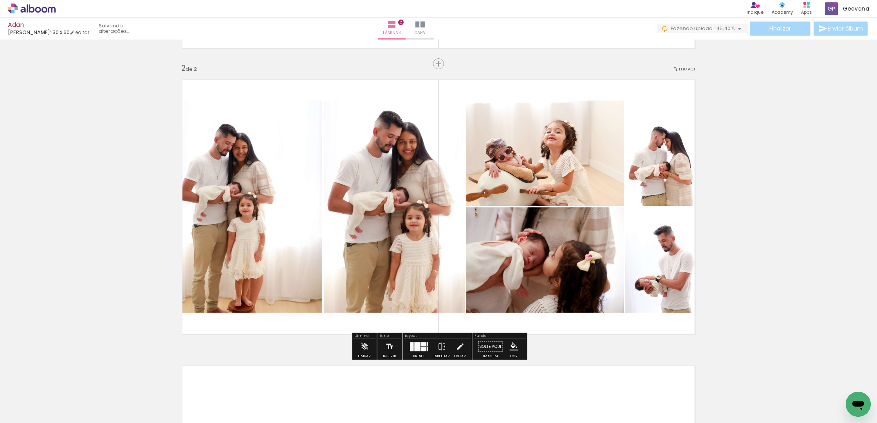
scroll to position [115, 0]
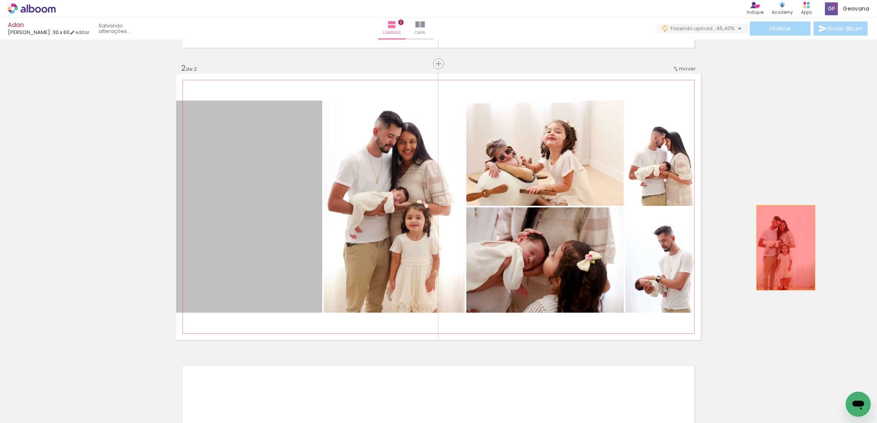
drag, startPoint x: 223, startPoint y: 225, endPoint x: 786, endPoint y: 248, distance: 563.0
click at [786, 248] on div "Inserir lâmina 1 de 2 Inserir lâmina 2 de 2" at bounding box center [438, 196] width 877 height 859
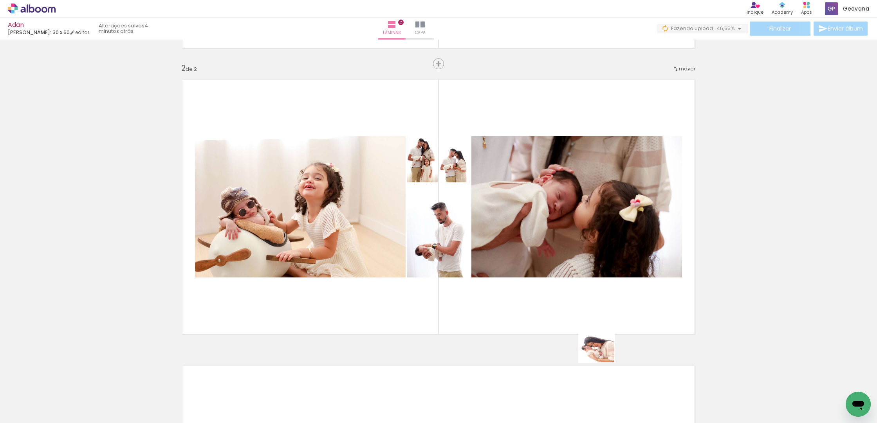
drag, startPoint x: 632, startPoint y: 399, endPoint x: 503, endPoint y: 235, distance: 208.2
click at [504, 234] on quentale-workspace at bounding box center [438, 211] width 877 height 423
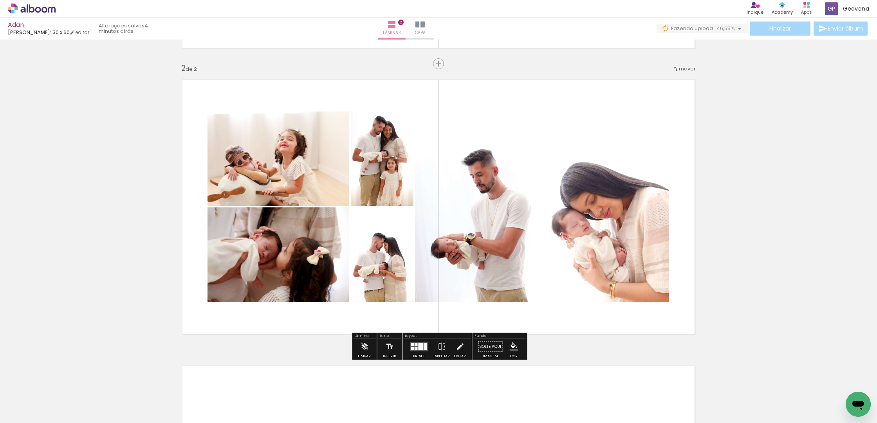
click at [418, 346] on div at bounding box center [420, 346] width 5 height 7
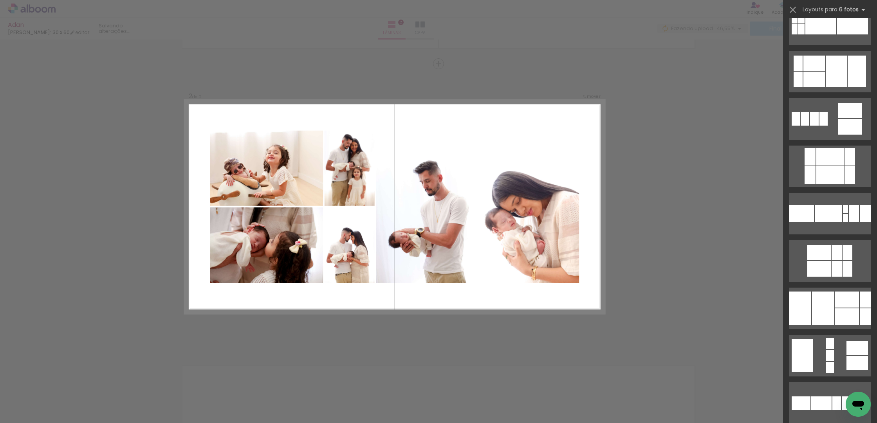
scroll to position [0, 0]
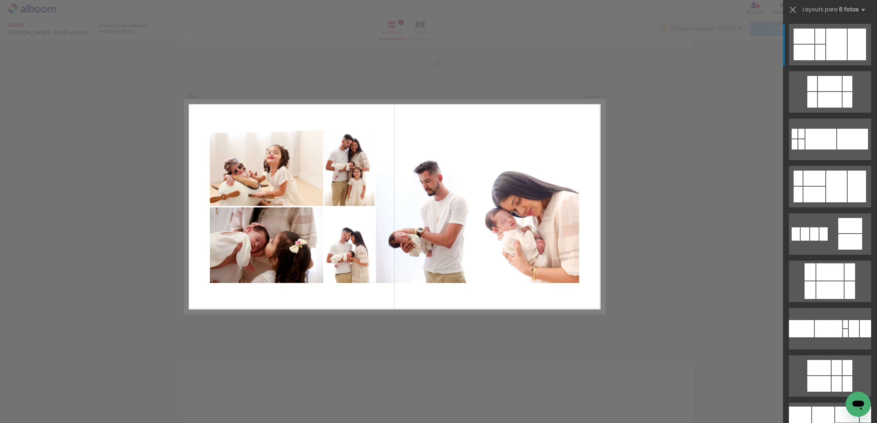
drag, startPoint x: 673, startPoint y: 303, endPoint x: 668, endPoint y: 368, distance: 65.2
click at [673, 304] on div "Confirmar Cancelar" at bounding box center [438, 203] width 877 height 877
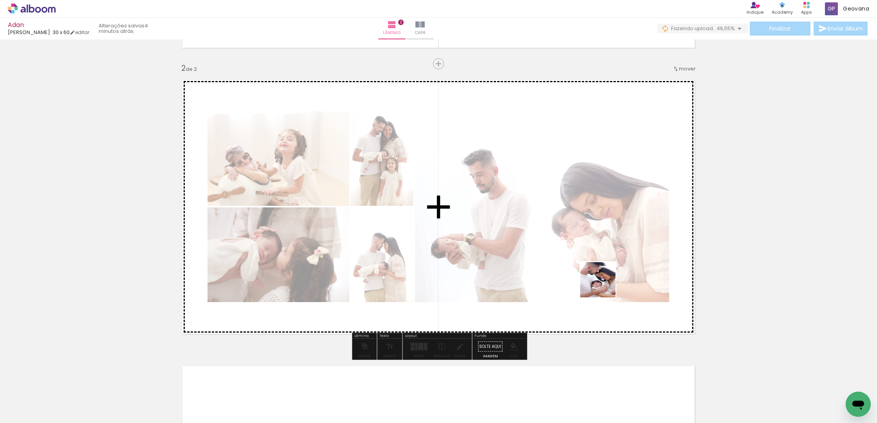
drag, startPoint x: 627, startPoint y: 317, endPoint x: 563, endPoint y: 231, distance: 107.5
click at [563, 231] on quentale-workspace at bounding box center [438, 211] width 877 height 423
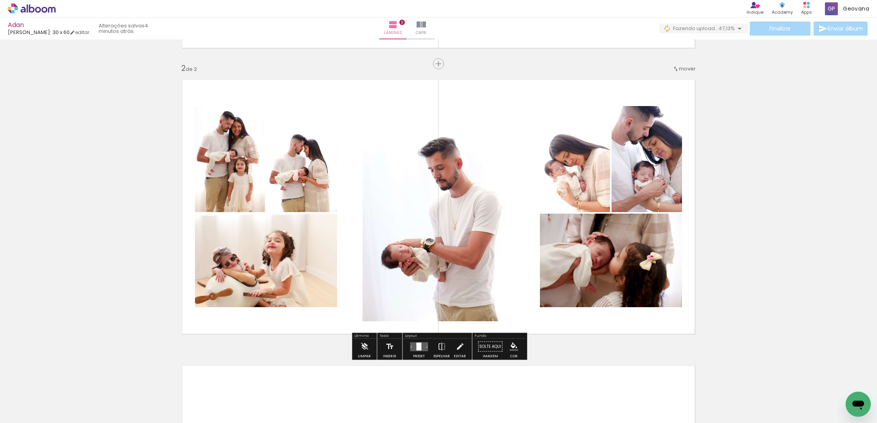
click at [729, 231] on div "Inserir lâmina 1 de 2 Inserir lâmina 2 de 2" at bounding box center [438, 196] width 877 height 859
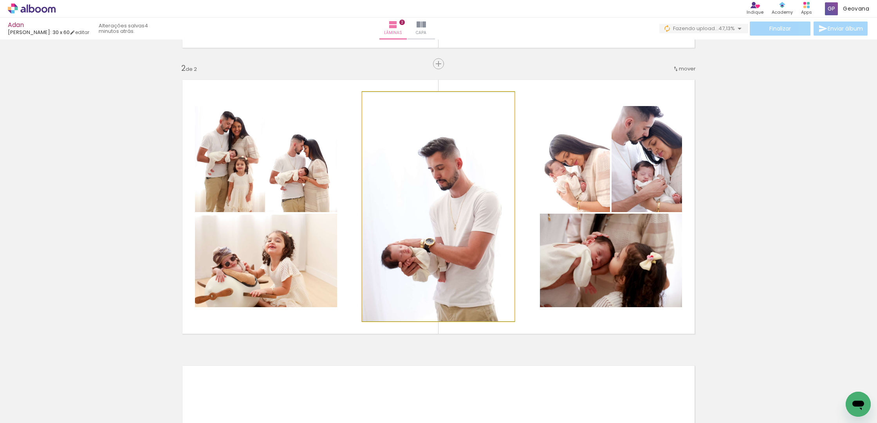
click at [418, 219] on quentale-photo at bounding box center [437, 206] width 151 height 229
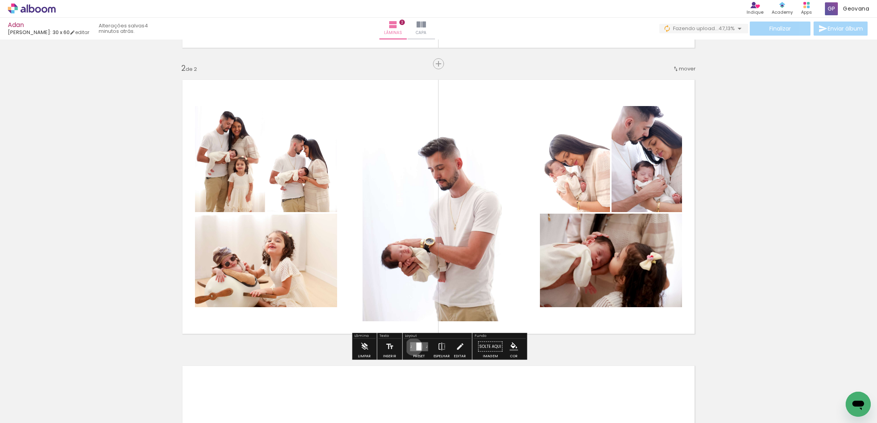
click at [412, 347] on quentale-layouter at bounding box center [419, 346] width 18 height 9
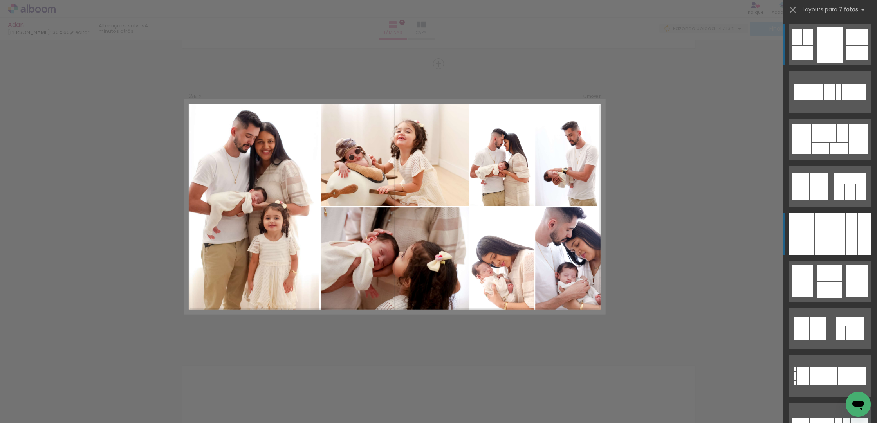
click at [841, 236] on div at bounding box center [830, 244] width 30 height 20
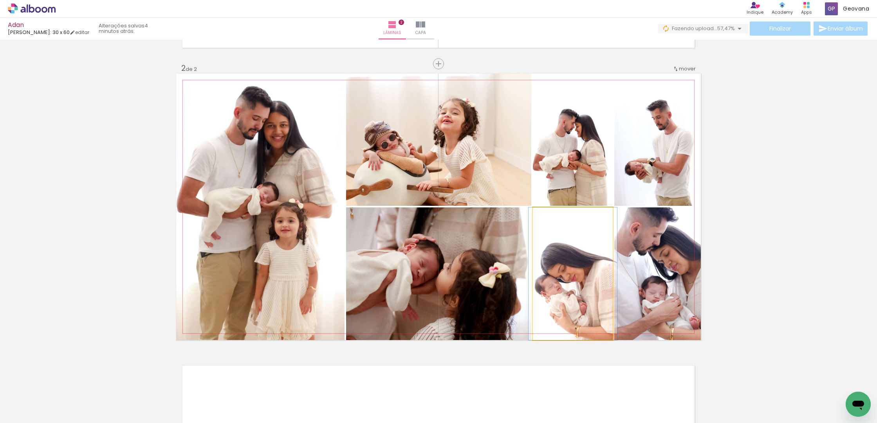
click at [598, 245] on div at bounding box center [572, 273] width 88 height 133
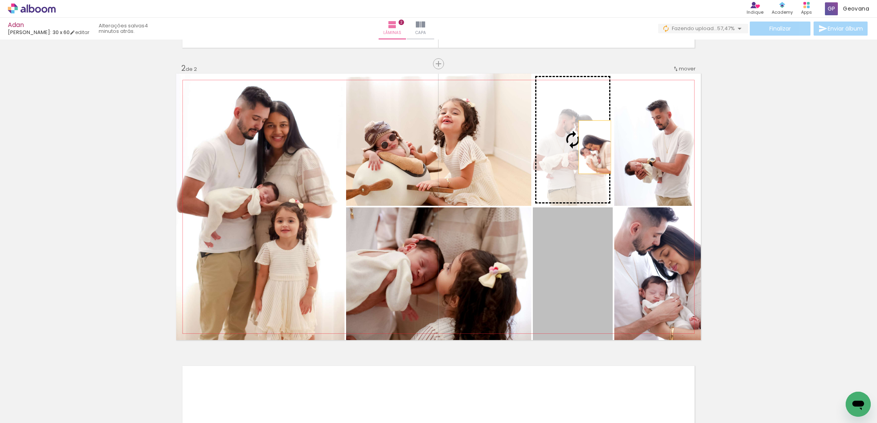
drag, startPoint x: 586, startPoint y: 244, endPoint x: 595, endPoint y: 147, distance: 97.5
click at [0, 0] on slot at bounding box center [0, 0] width 0 height 0
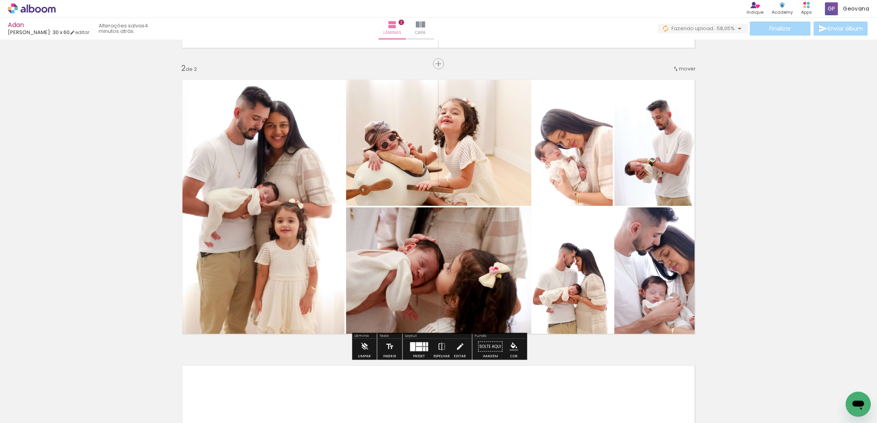
click at [783, 203] on div "Inserir lâmina 1 de 2 Inserir lâmina 2 de 2" at bounding box center [438, 196] width 877 height 859
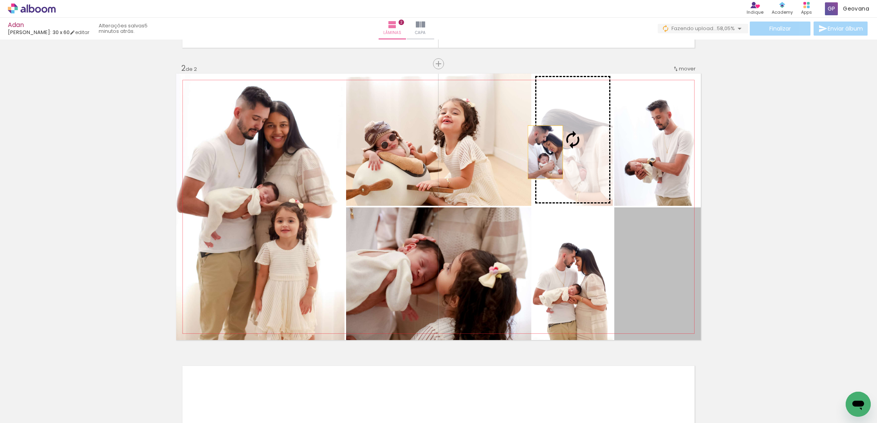
drag, startPoint x: 656, startPoint y: 272, endPoint x: 599, endPoint y: 173, distance: 114.3
click at [0, 0] on slot at bounding box center [0, 0] width 0 height 0
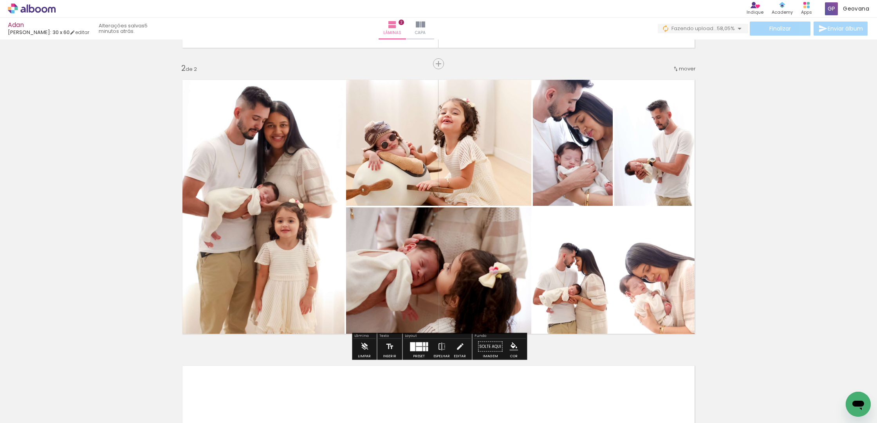
click at [770, 204] on div "Inserir lâmina 1 de 2 Inserir lâmina 2 de 2" at bounding box center [438, 196] width 877 height 859
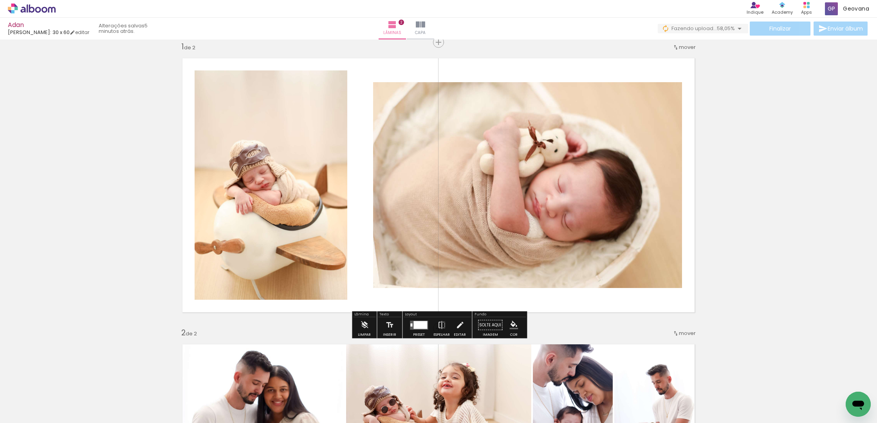
scroll to position [9, 0]
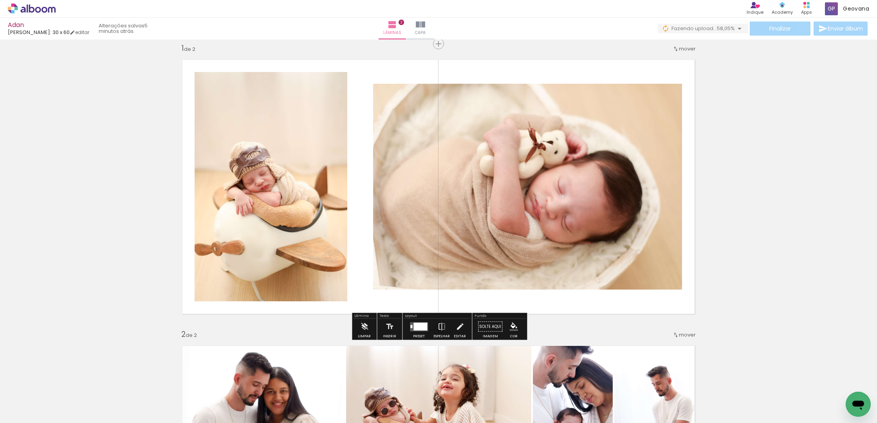
click at [617, 199] on quentale-photo at bounding box center [527, 187] width 309 height 206
click at [409, 320] on div at bounding box center [418, 327] width 21 height 16
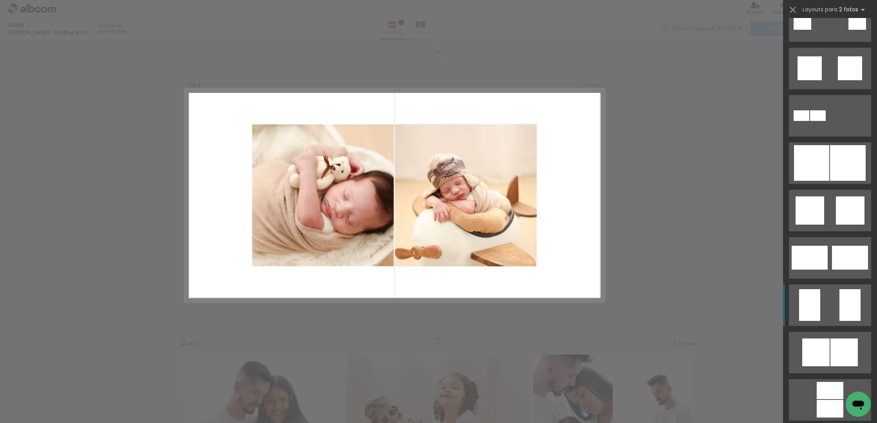
scroll to position [1763, 0]
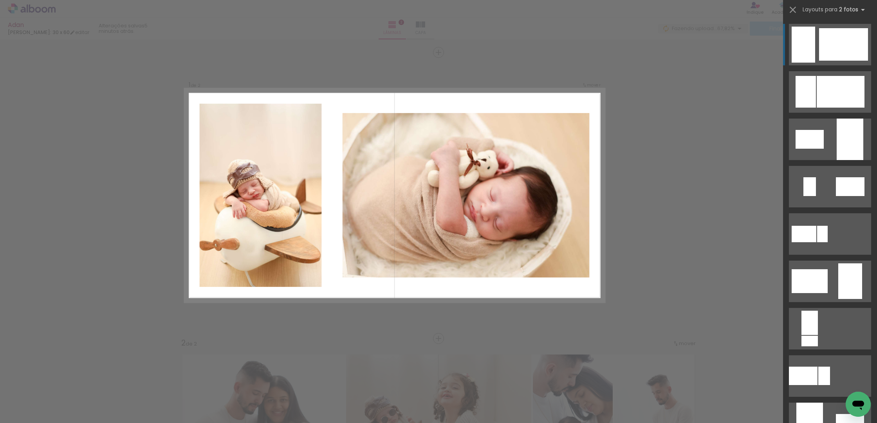
click at [835, 47] on div at bounding box center [843, 44] width 49 height 32
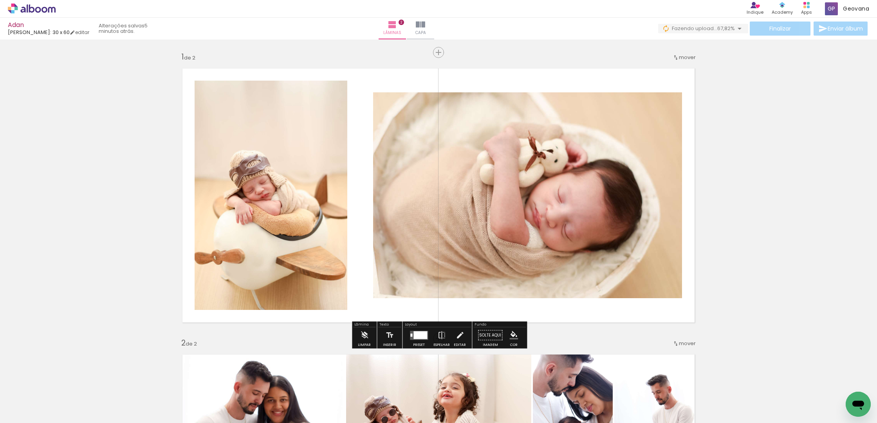
click at [269, 134] on quentale-photo at bounding box center [271, 195] width 153 height 229
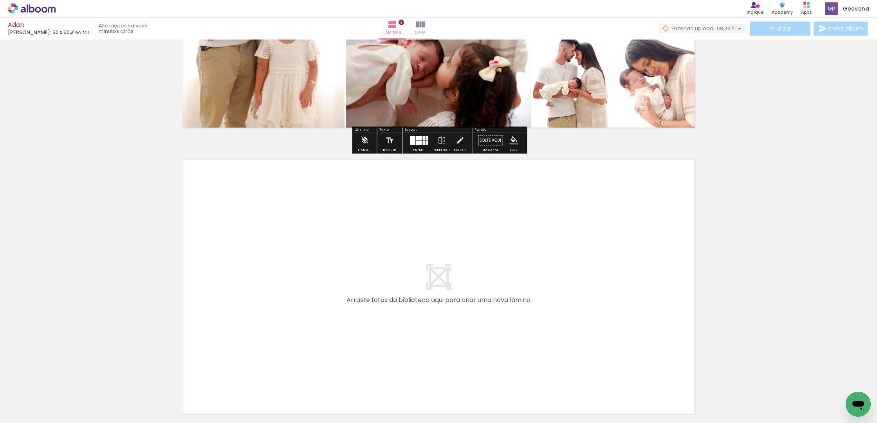
scroll to position [483, 0]
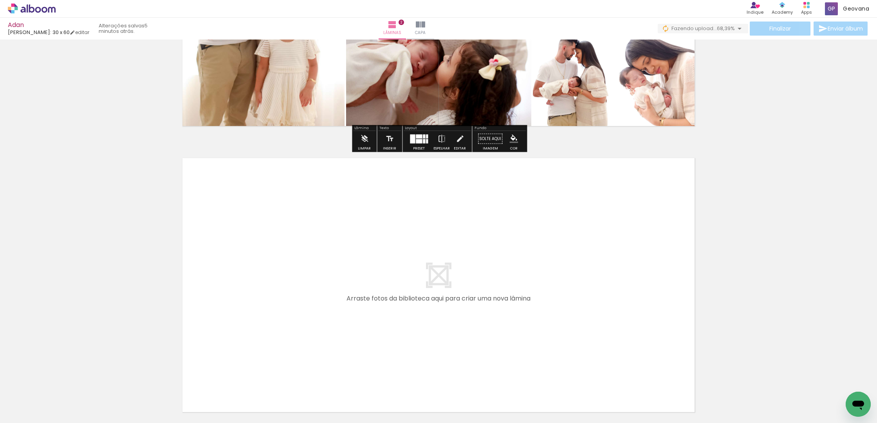
click at [525, 242] on quentale-layouter at bounding box center [438, 285] width 525 height 267
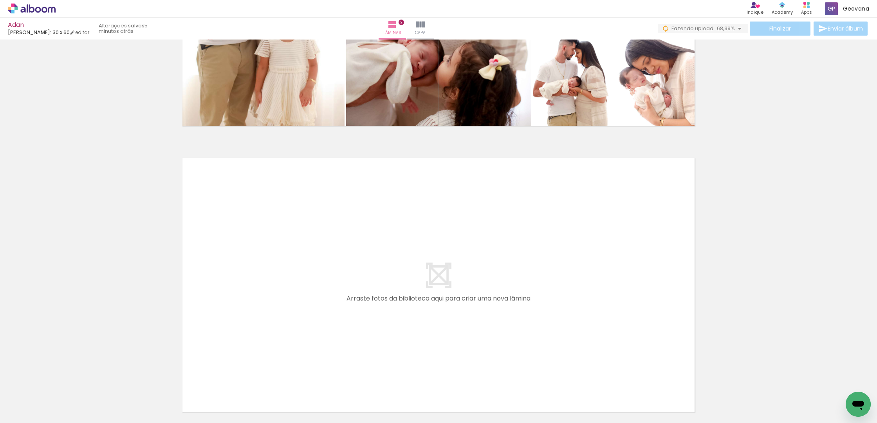
scroll to position [0, 0]
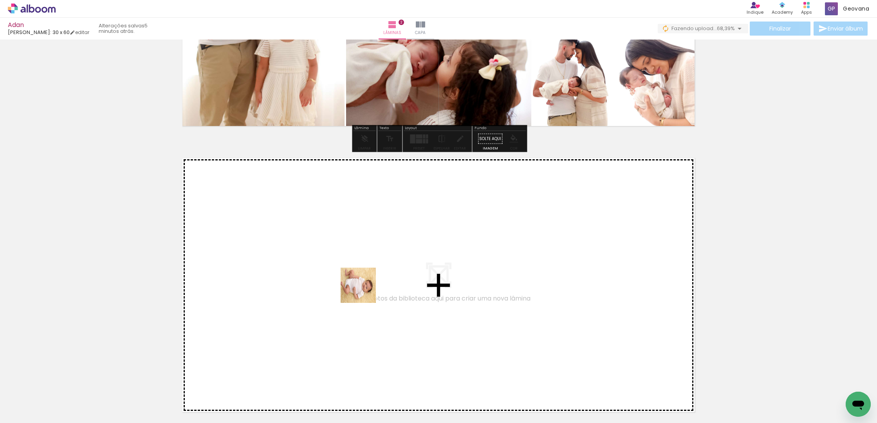
drag, startPoint x: 182, startPoint y: 380, endPoint x: 393, endPoint y: 272, distance: 237.4
click at [393, 272] on quentale-workspace at bounding box center [438, 211] width 877 height 423
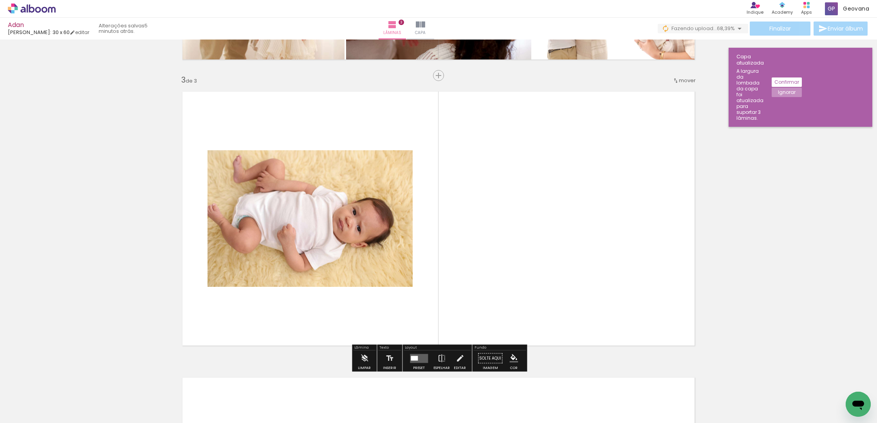
scroll to position [561, 0]
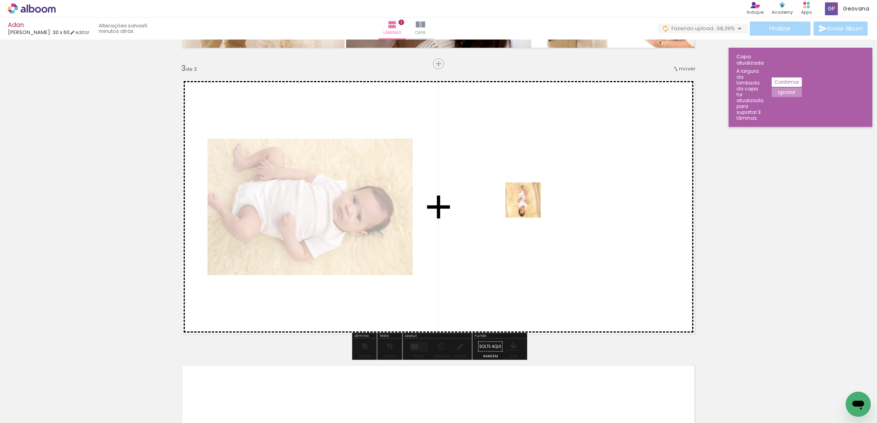
click at [531, 204] on quentale-workspace at bounding box center [438, 211] width 877 height 423
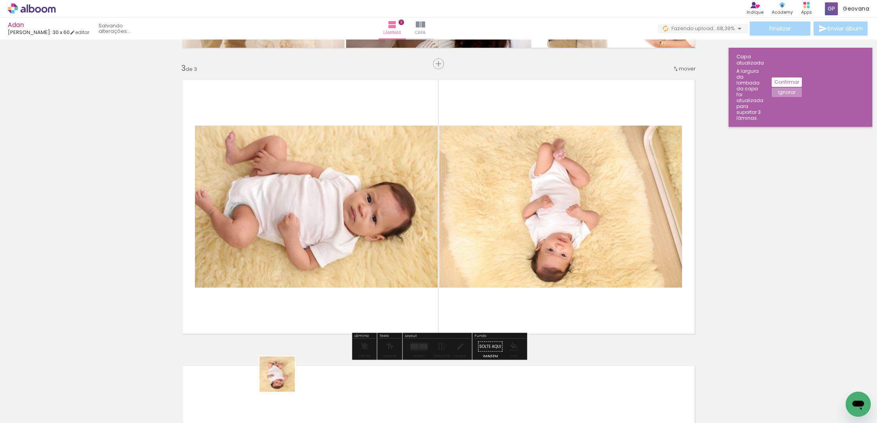
drag, startPoint x: 283, startPoint y: 380, endPoint x: 429, endPoint y: 250, distance: 195.7
click at [429, 242] on quentale-workspace at bounding box center [438, 211] width 877 height 423
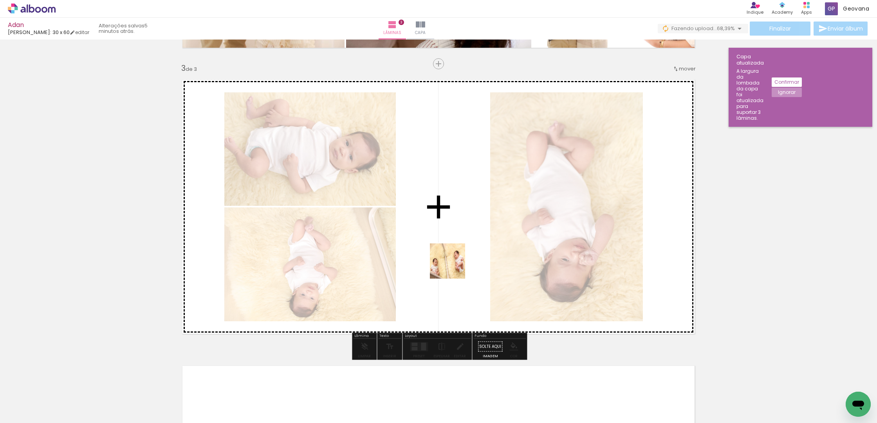
drag, startPoint x: 443, startPoint y: 293, endPoint x: 453, endPoint y: 267, distance: 28.3
click at [453, 267] on quentale-workspace at bounding box center [438, 211] width 877 height 423
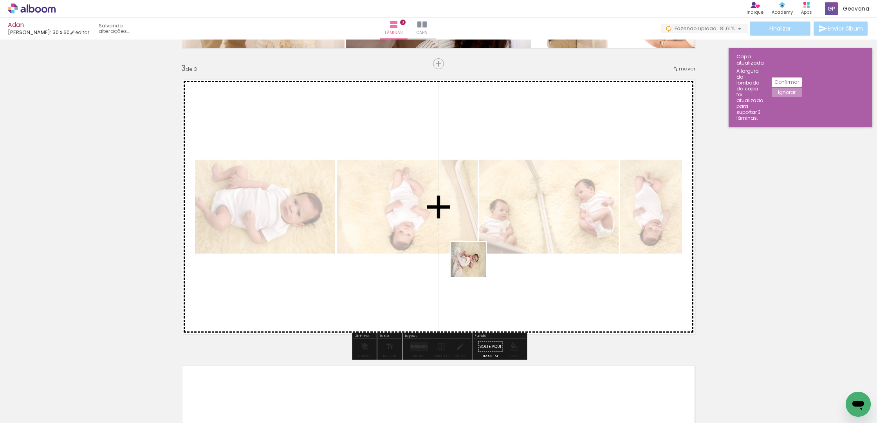
drag, startPoint x: 397, startPoint y: 398, endPoint x: 472, endPoint y: 258, distance: 159.4
click at [476, 256] on quentale-workspace at bounding box center [438, 211] width 877 height 423
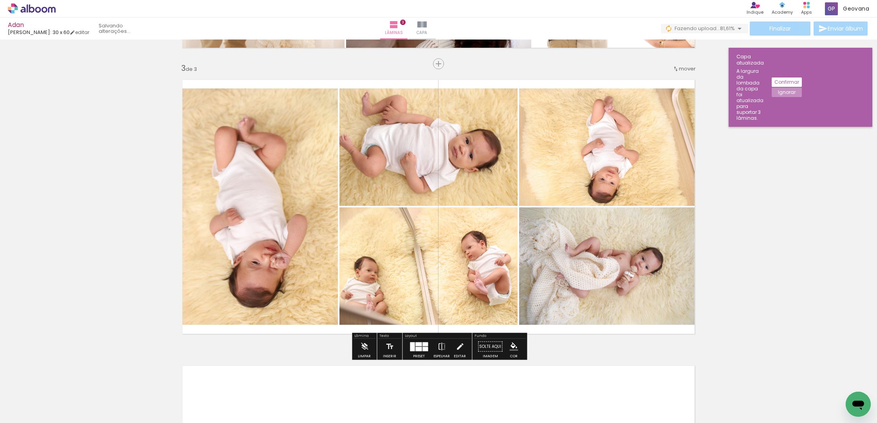
click at [755, 209] on div "Inserir lâmina 1 de 3 Inserir lâmina 2 de 3 Inserir lâmina 3 de 3" at bounding box center [438, 53] width 877 height 1145
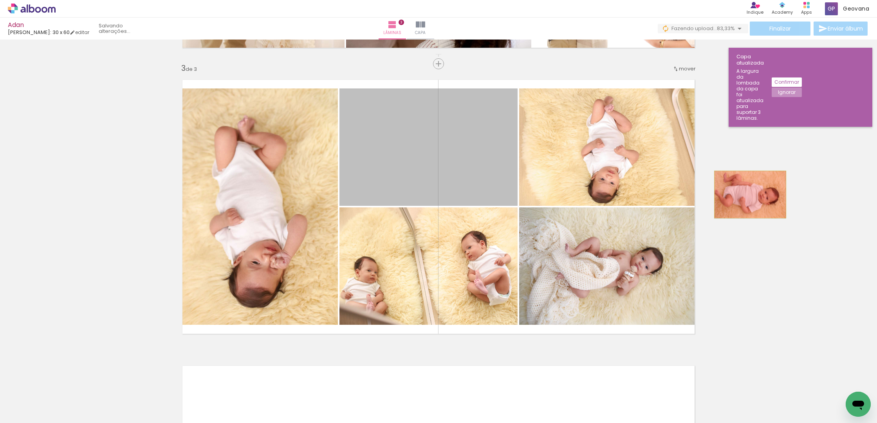
drag, startPoint x: 537, startPoint y: 174, endPoint x: 750, endPoint y: 195, distance: 213.9
click at [750, 195] on div "Inserir lâmina 1 de 3 Inserir lâmina 2 de 3 Inserir lâmina 3 de 3" at bounding box center [438, 53] width 877 height 1145
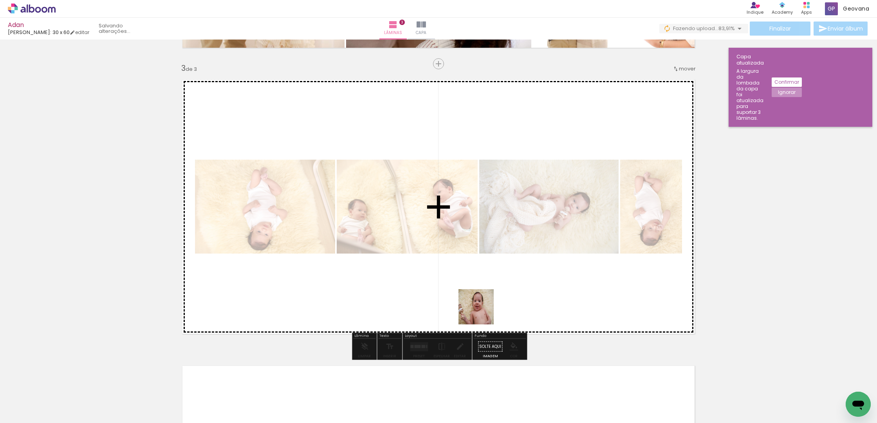
drag, startPoint x: 429, startPoint y: 400, endPoint x: 499, endPoint y: 250, distance: 165.8
click at [504, 241] on quentale-workspace at bounding box center [438, 211] width 877 height 423
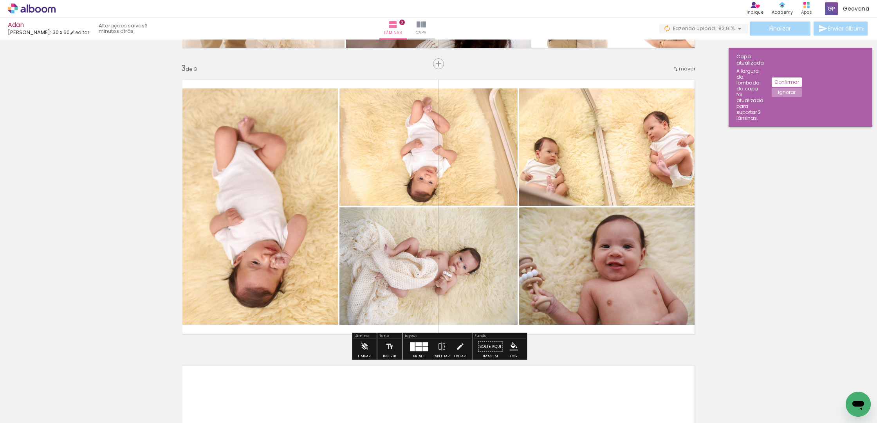
click at [778, 231] on div "Inserir lâmina 1 de 3 Inserir lâmina 2 de 3 Inserir lâmina 3 de 3" at bounding box center [438, 53] width 877 height 1145
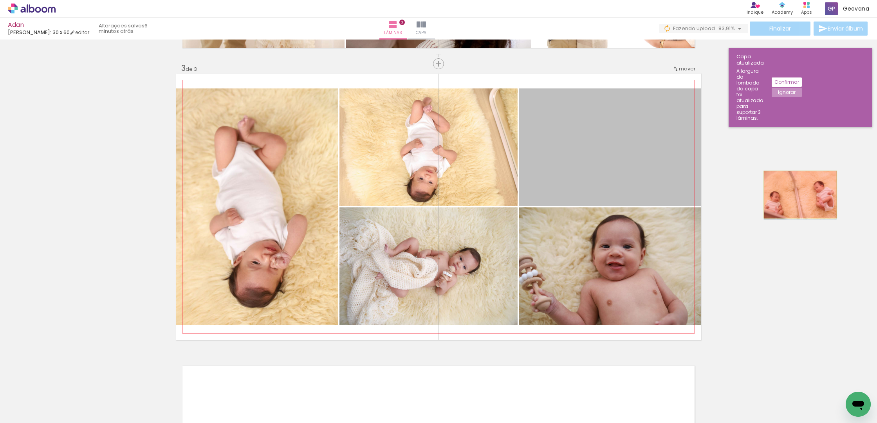
drag, startPoint x: 743, startPoint y: 190, endPoint x: 803, endPoint y: 196, distance: 60.9
click at [806, 194] on div "Inserir lâmina 1 de 3 Inserir lâmina 2 de 3 Inserir lâmina 3 de 3" at bounding box center [438, 53] width 877 height 1145
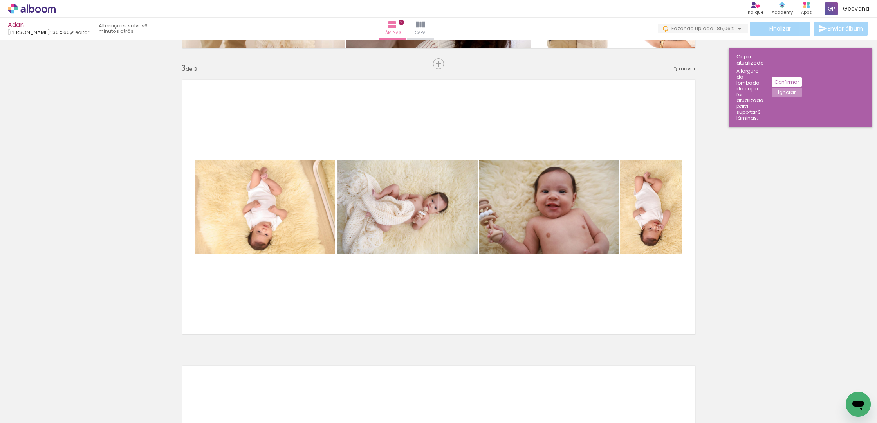
scroll to position [0, 299]
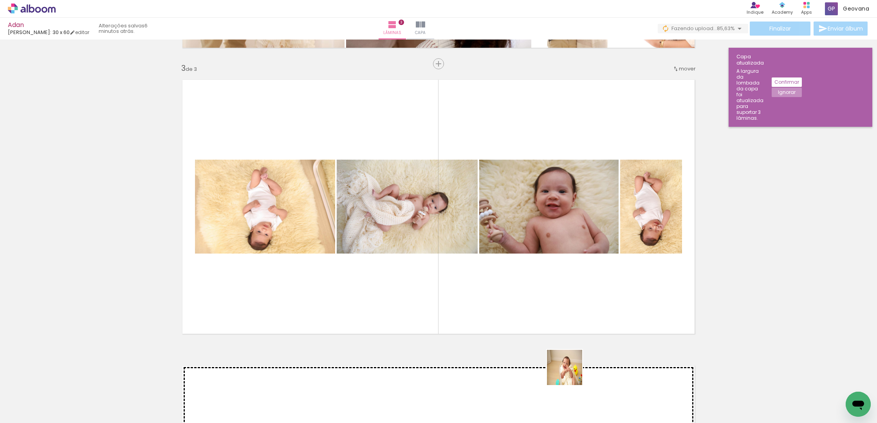
drag, startPoint x: 573, startPoint y: 407, endPoint x: 539, endPoint y: 258, distance: 152.6
click at [539, 258] on quentale-workspace at bounding box center [438, 211] width 877 height 423
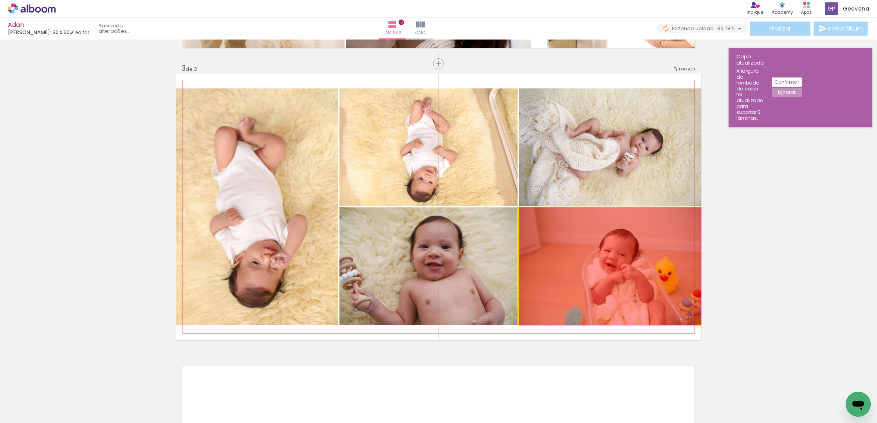
drag, startPoint x: 614, startPoint y: 270, endPoint x: 815, endPoint y: 310, distance: 204.4
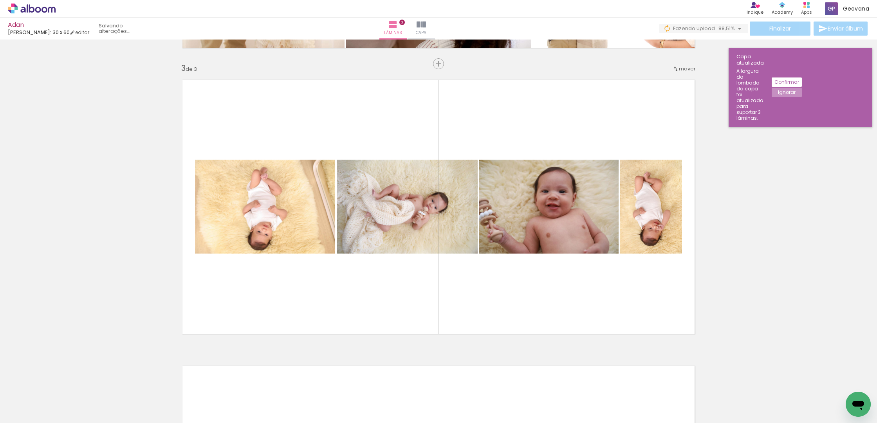
scroll to position [0, 558]
drag, startPoint x: 534, startPoint y: 392, endPoint x: 517, endPoint y: 261, distance: 132.3
click at [518, 256] on quentale-workspace at bounding box center [438, 211] width 877 height 423
